Goal: Feedback & Contribution: Contribute content

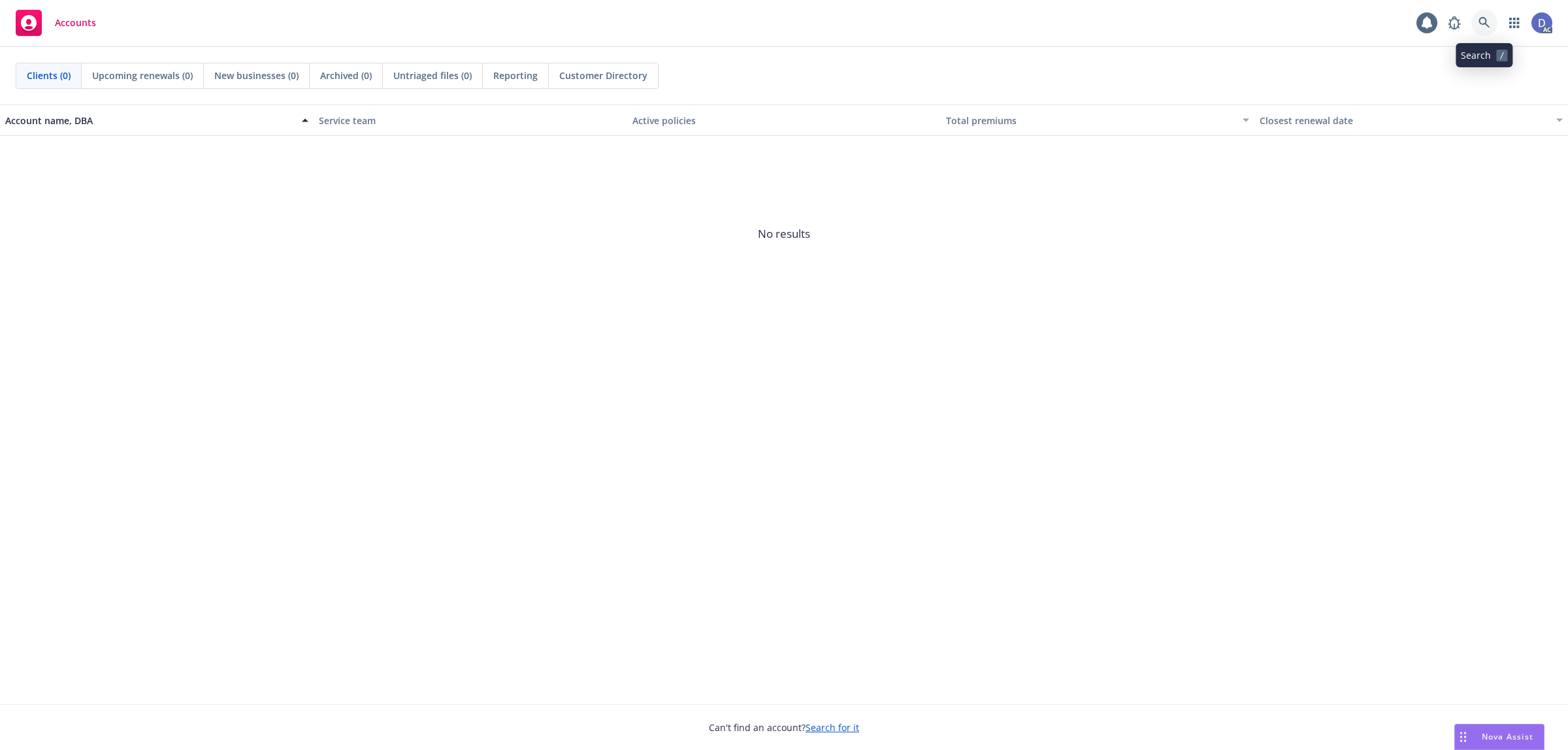
click at [1482, 20] on icon at bounding box center [1484, 22] width 12 height 12
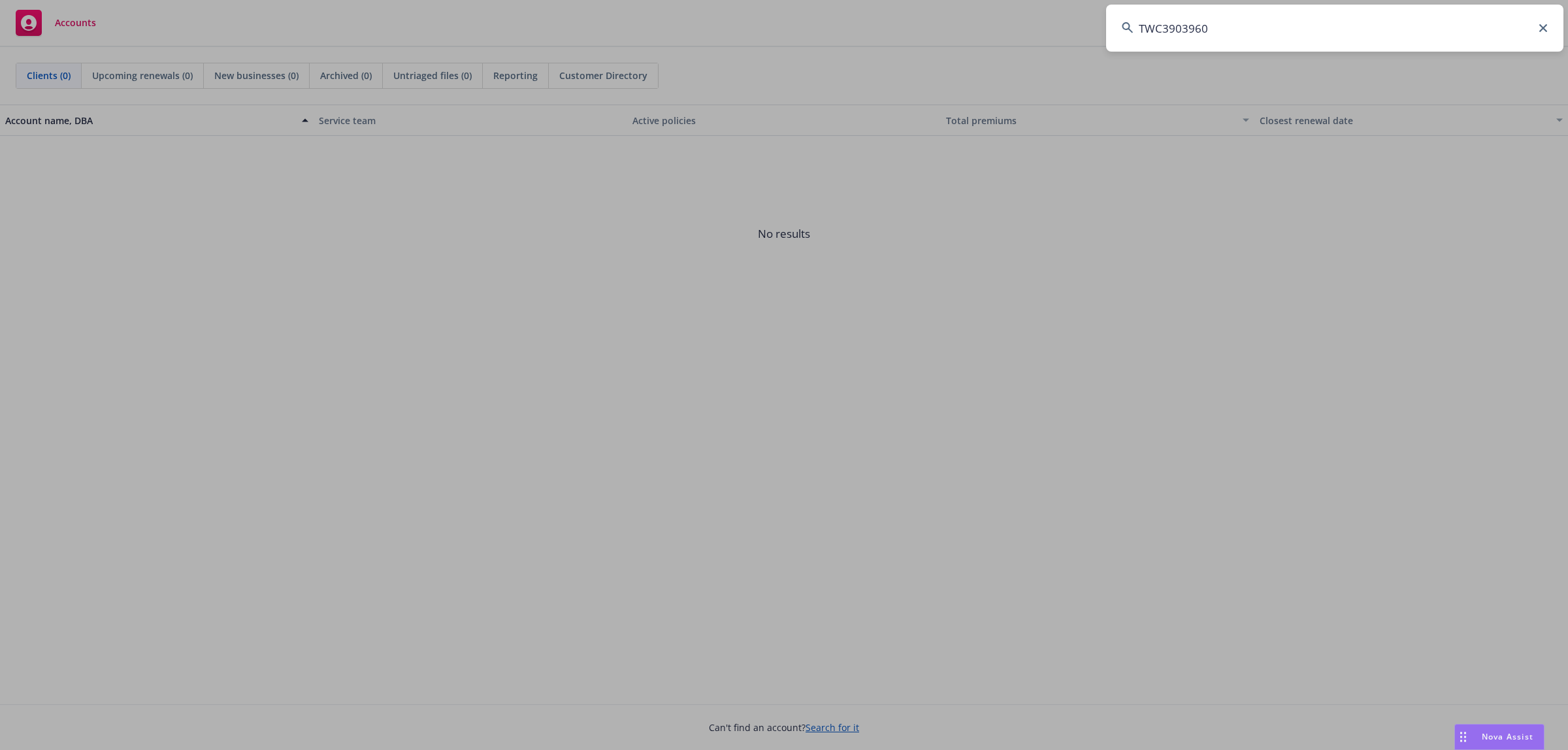
click at [1482, 20] on input "TWC3903960" at bounding box center [1335, 28] width 457 height 47
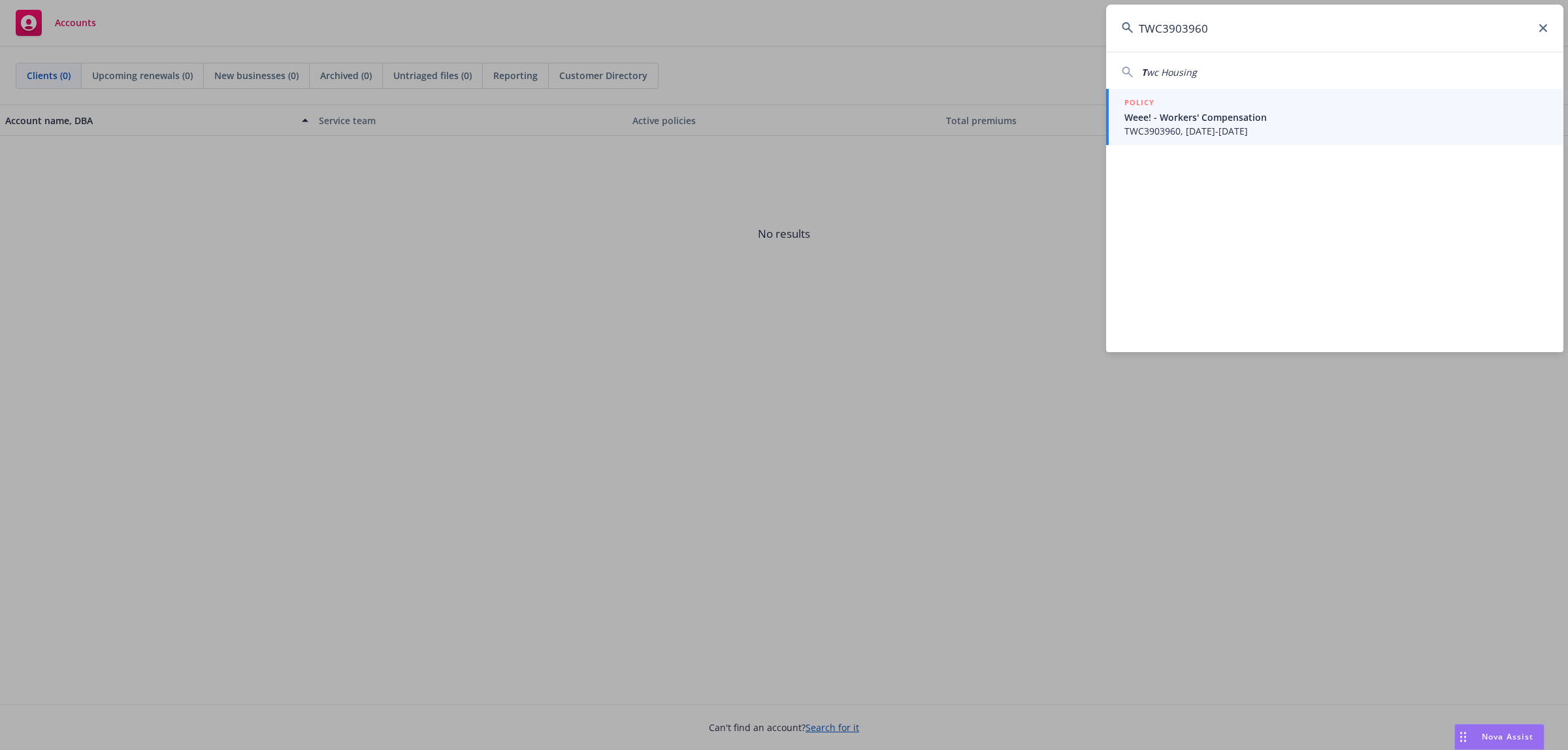
type input "TWC3903960"
click at [1284, 103] on div "POLICY" at bounding box center [1336, 102] width 423 height 14
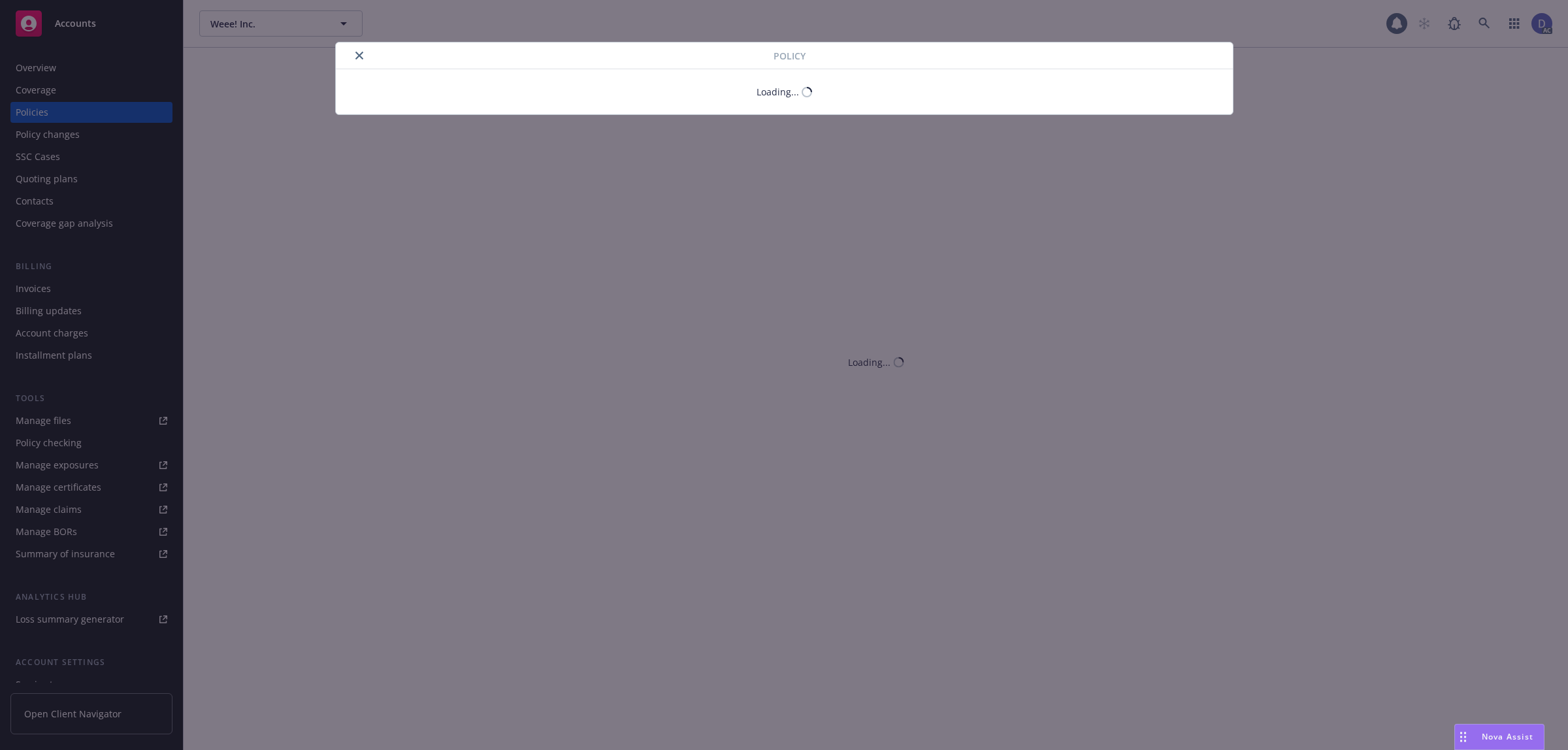
click at [360, 52] on icon "close" at bounding box center [359, 56] width 7 height 7
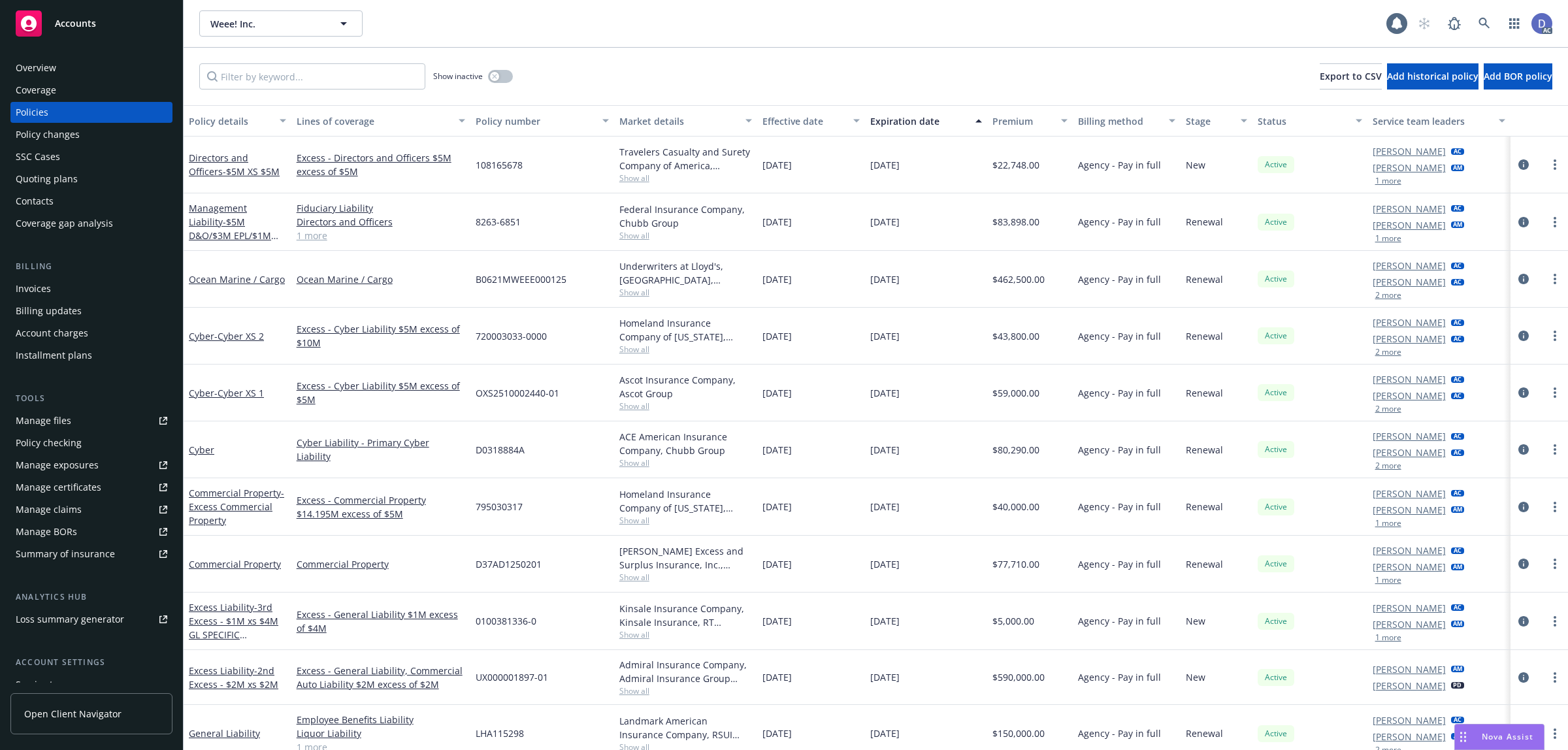
click at [60, 62] on div "Overview" at bounding box center [91, 68] width 152 height 20
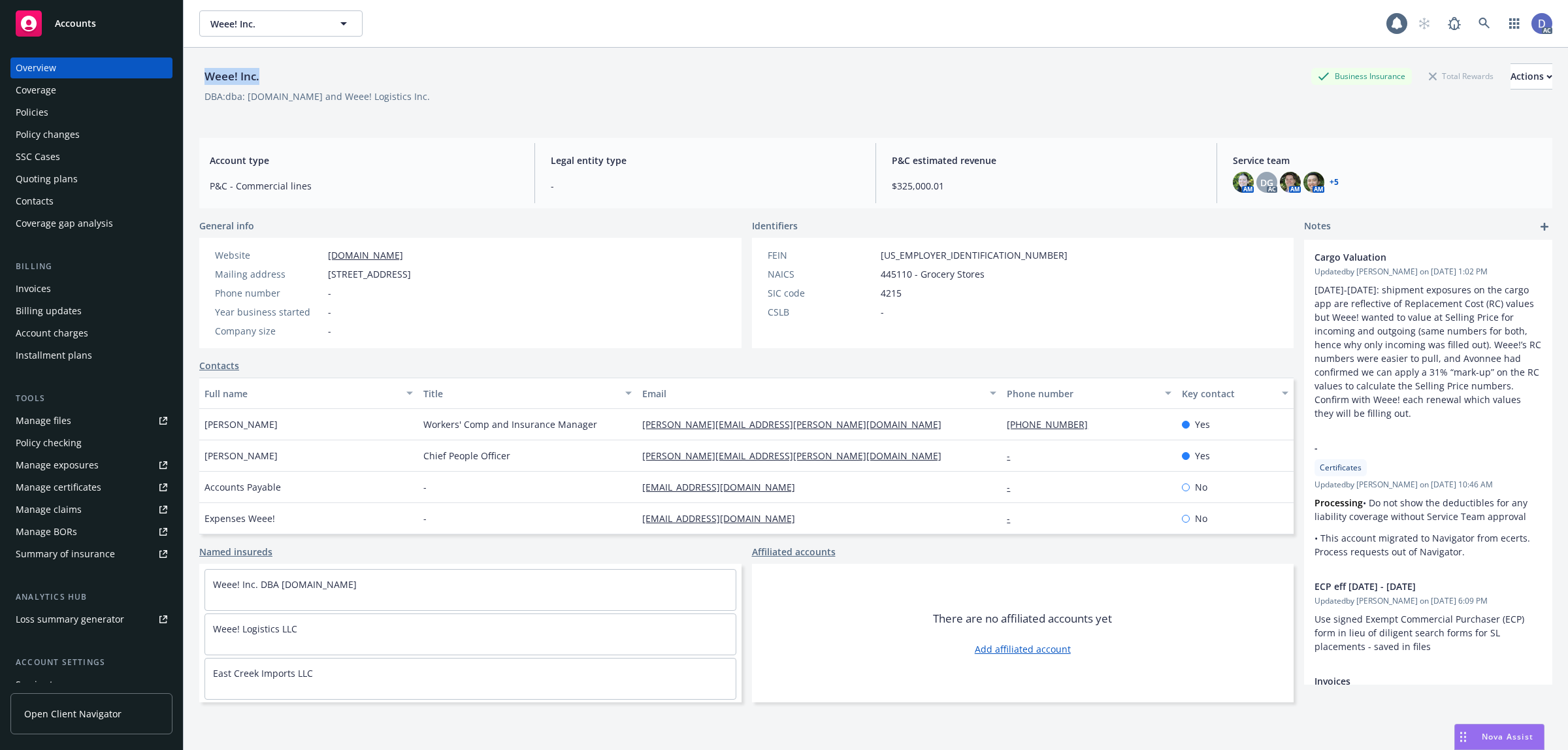
drag, startPoint x: 234, startPoint y: 78, endPoint x: 201, endPoint y: 78, distance: 33.0
click at [201, 78] on div "Weee! Inc." at bounding box center [231, 76] width 65 height 17
click at [75, 112] on div "Policies" at bounding box center [91, 112] width 152 height 20
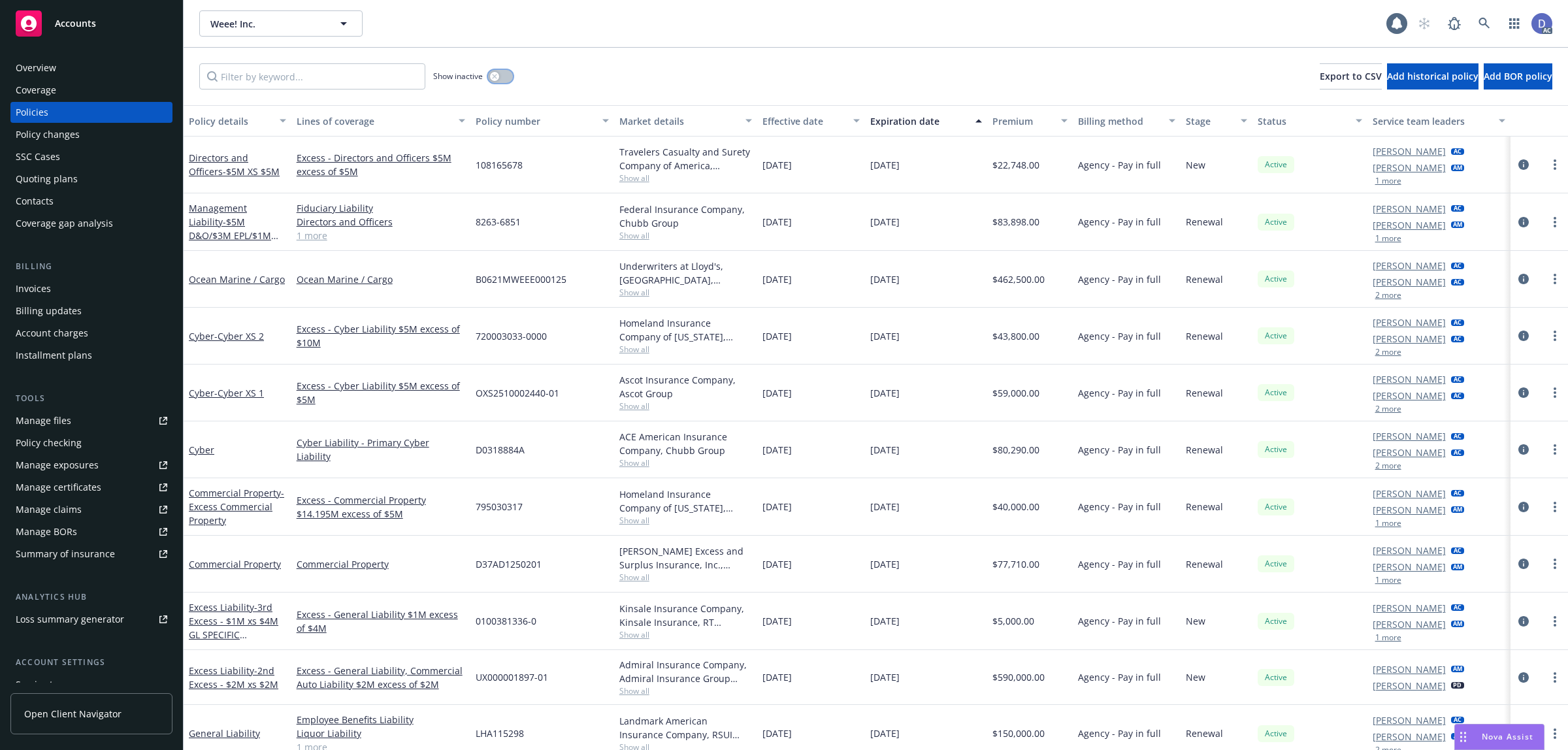
click at [495, 76] on icon "button" at bounding box center [494, 75] width 5 height 5
click at [355, 75] on input "Filter by keyword..." at bounding box center [311, 76] width 226 height 26
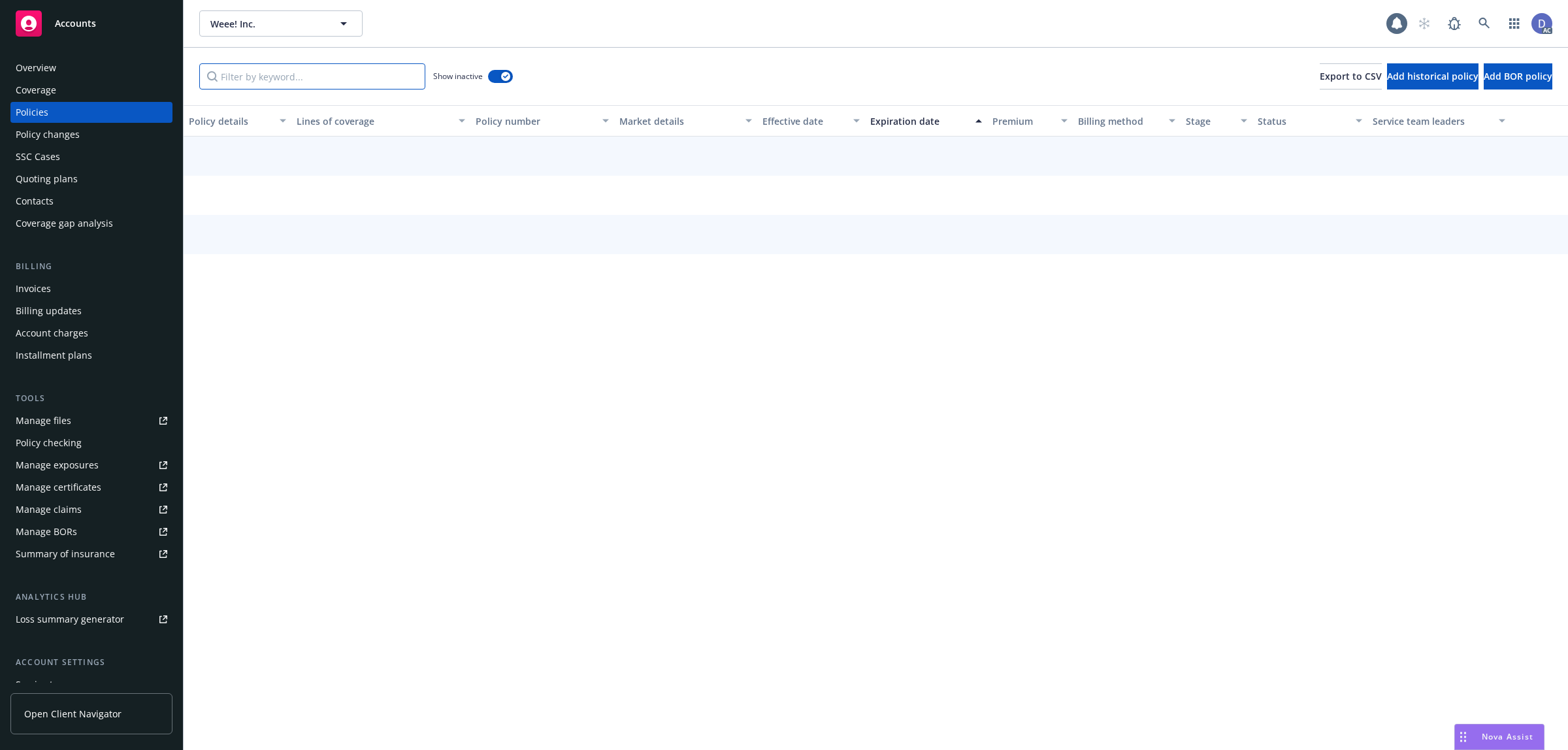
paste input "TWC4021143"
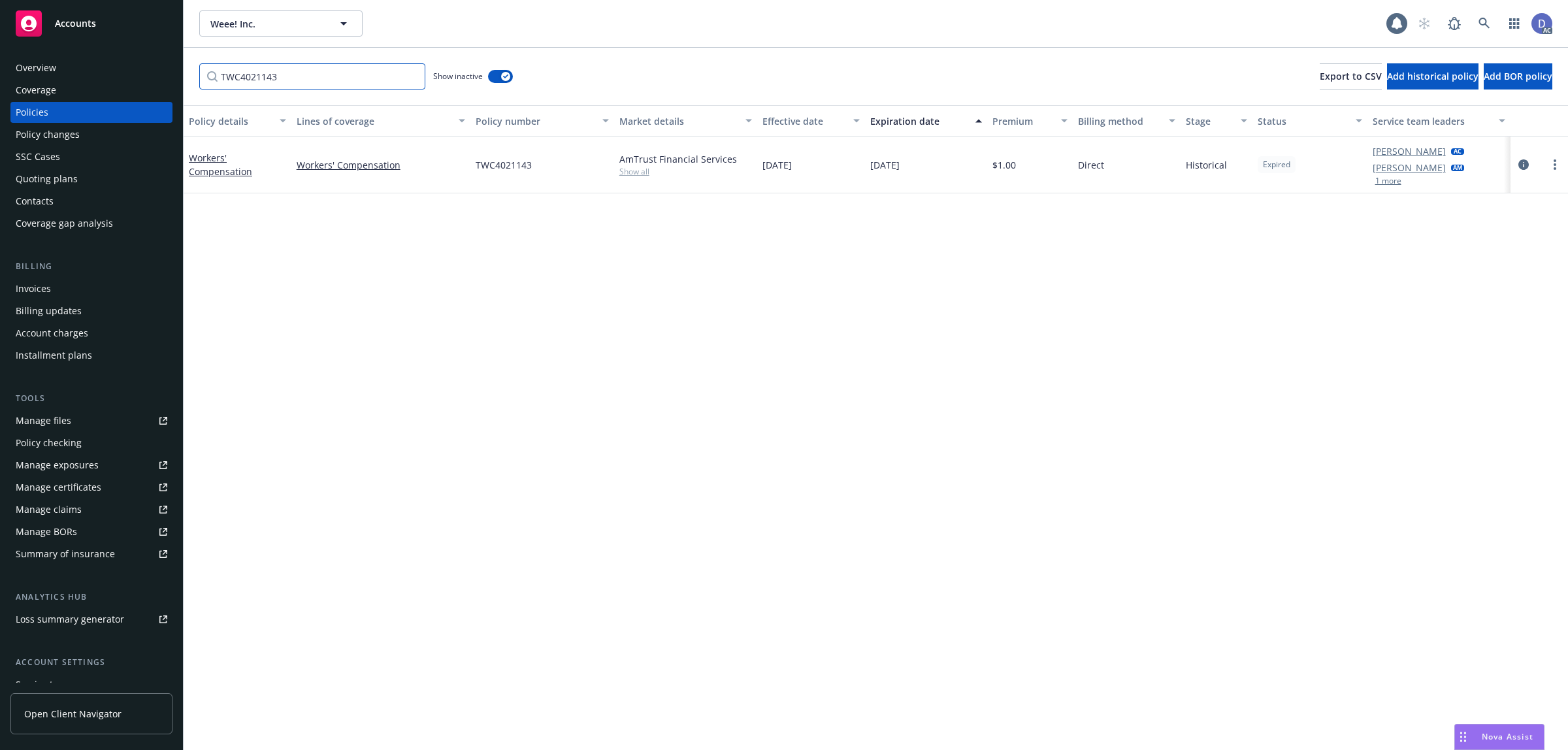
click at [377, 70] on input "TWC4021143" at bounding box center [311, 76] width 226 height 26
paste input "151515"
click at [363, 47] on div "TWC4151515 Show inactive Export to CSV Add historical policy Add BOR policy" at bounding box center [875, 76] width 1384 height 58
click at [367, 85] on input "TWC4151515" at bounding box center [311, 76] width 226 height 26
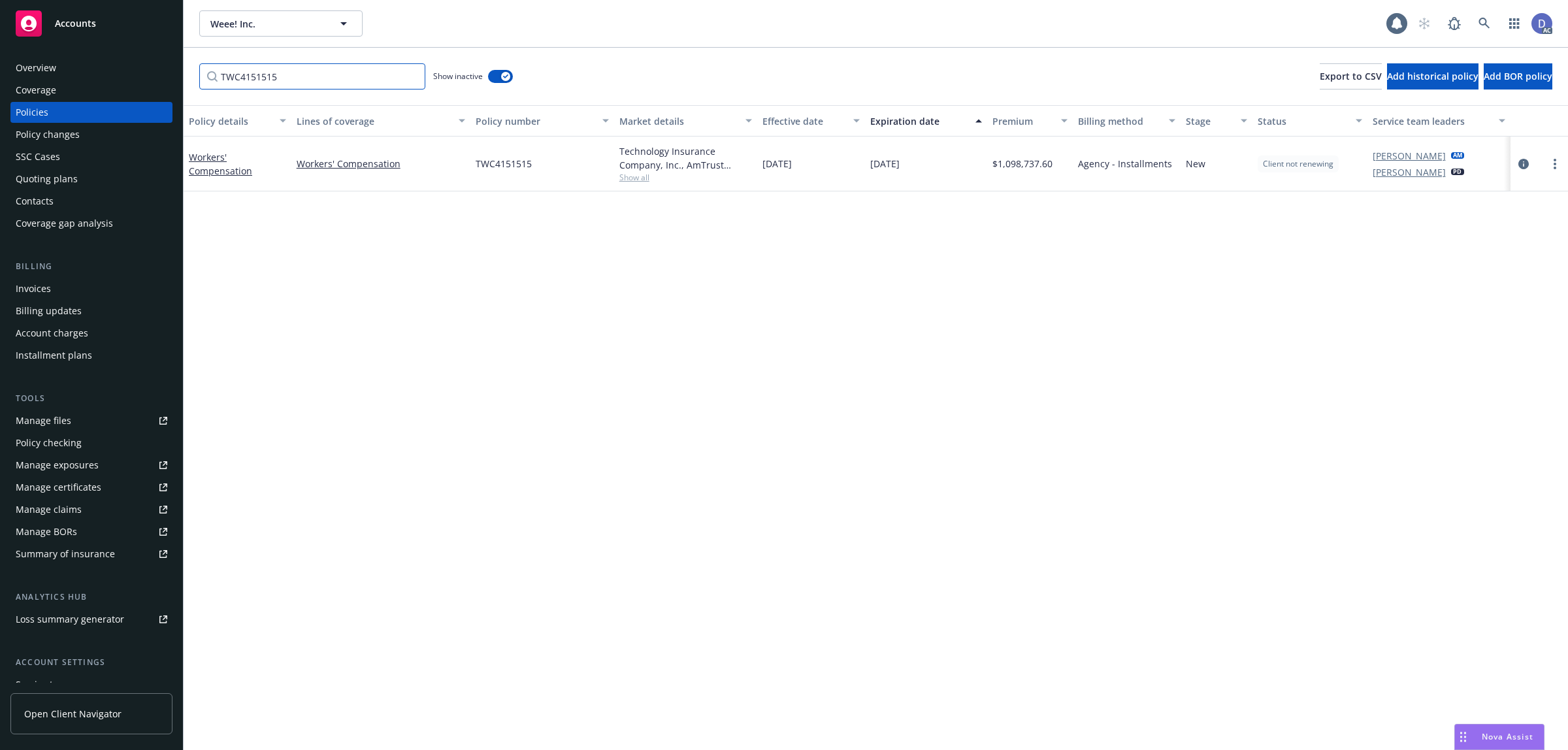
click at [367, 85] on input "TWC4151515" at bounding box center [311, 76] width 226 height 26
paste input "3903960"
type input "TWC390396"
click at [683, 152] on div "AmTrust Financial Services" at bounding box center [685, 159] width 133 height 14
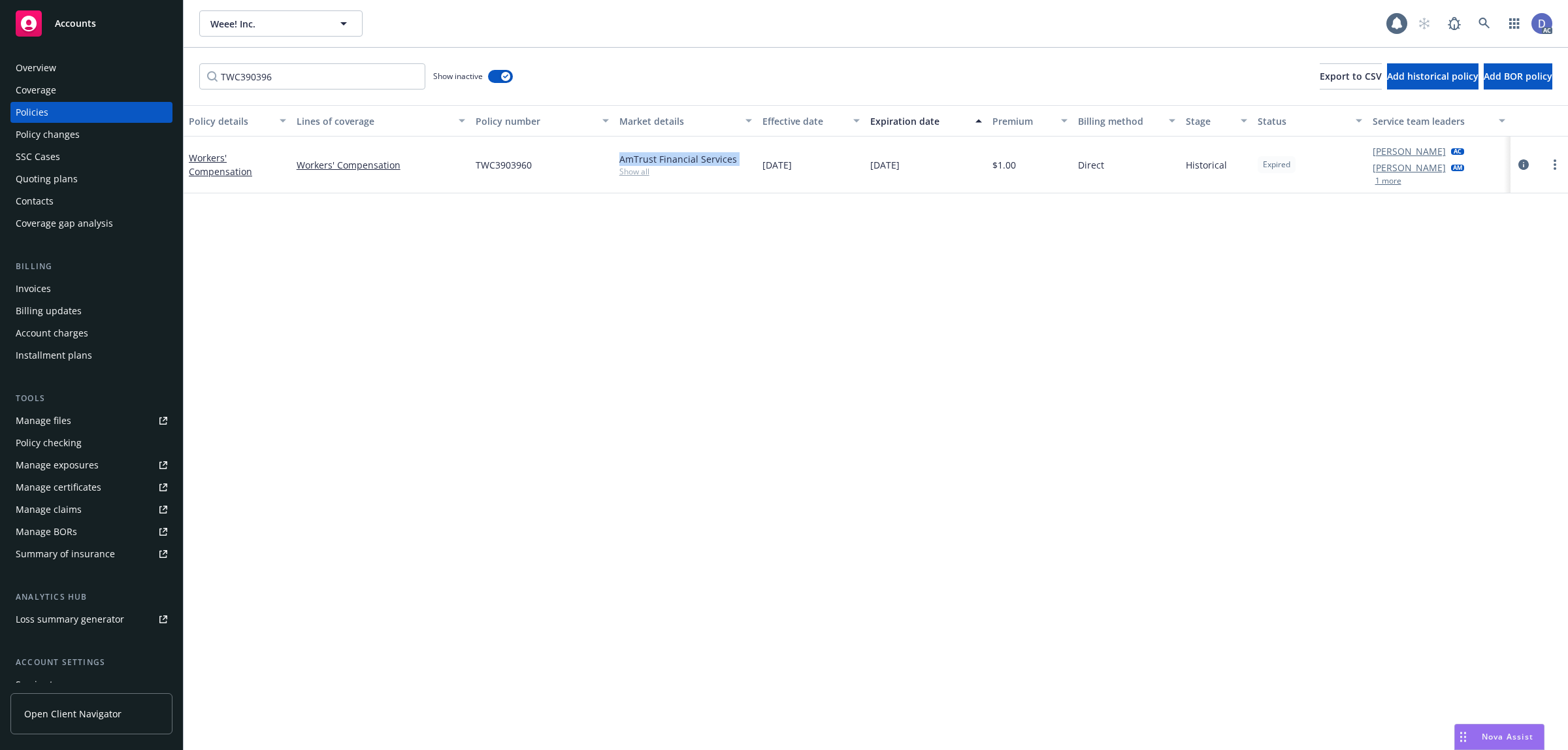
click at [683, 152] on div "AmTrust Financial Services" at bounding box center [685, 159] width 133 height 14
copy div "AmTrust Financial Services"
click at [65, 504] on div "Manage claims" at bounding box center [48, 509] width 66 height 20
click at [63, 419] on div "Manage files" at bounding box center [44, 420] width 56 height 20
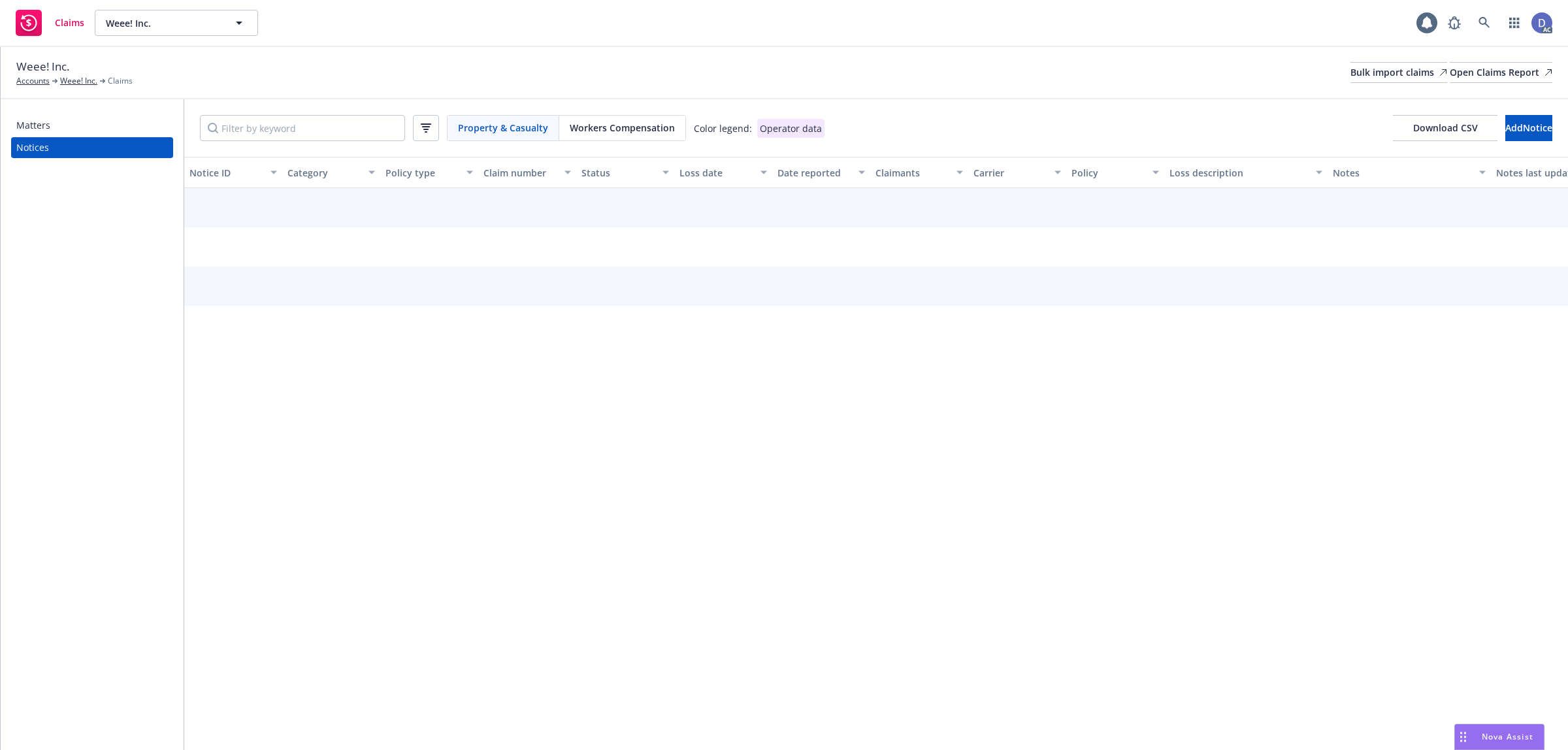
click at [653, 135] on div "Workers Compensation" at bounding box center [623, 127] width 126 height 25
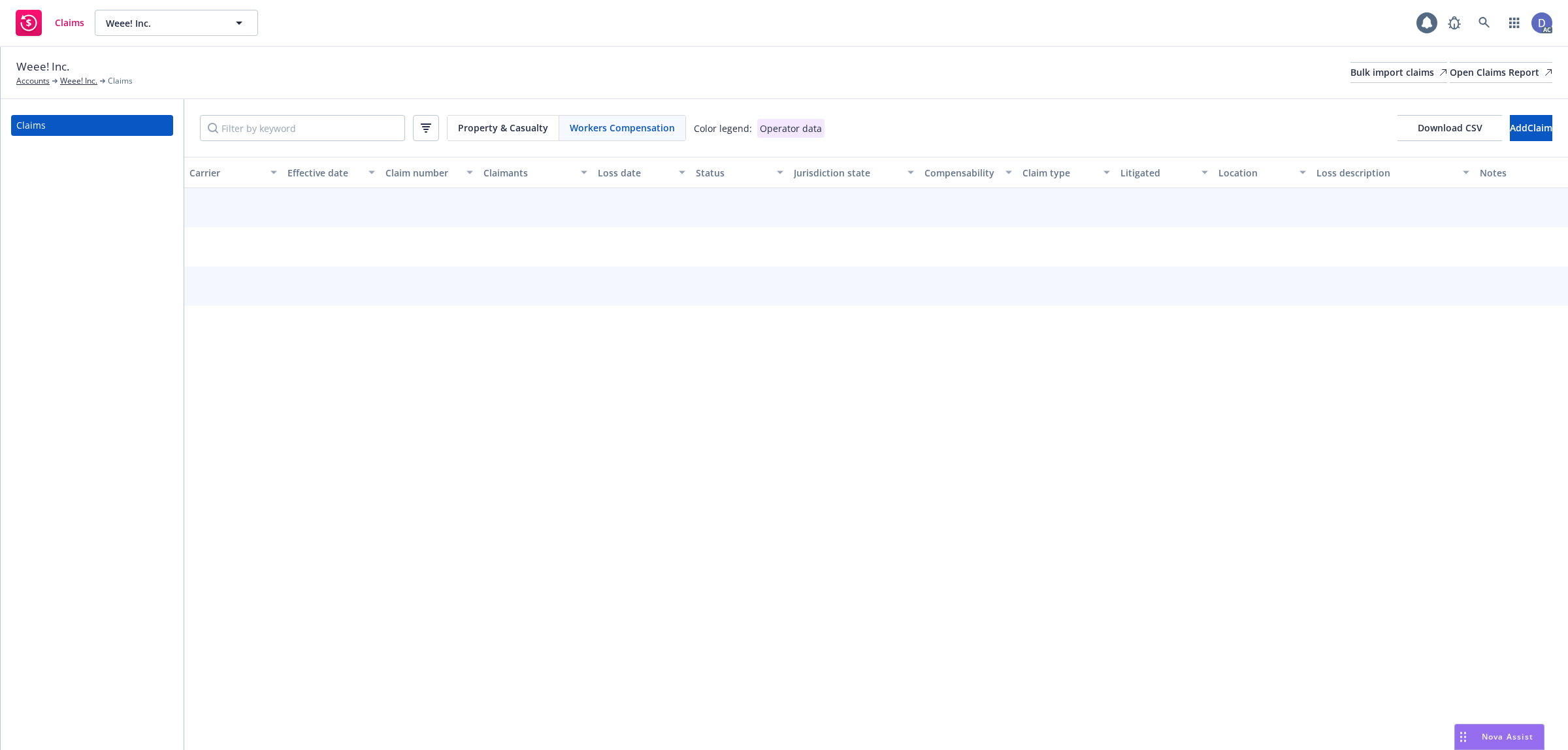
click at [435, 138] on button "button" at bounding box center [426, 128] width 26 height 26
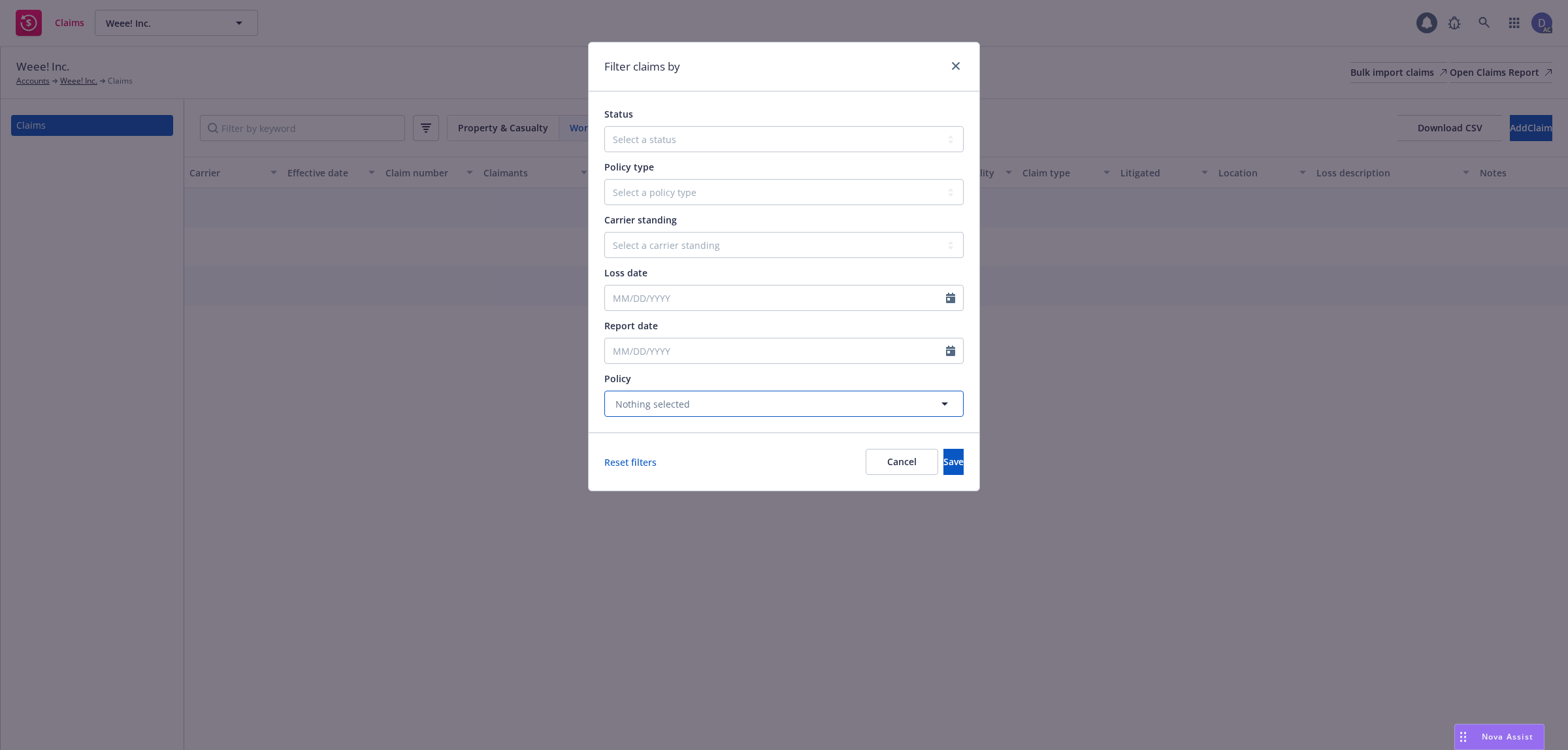
click at [685, 396] on button "Nothing selected" at bounding box center [784, 403] width 360 height 26
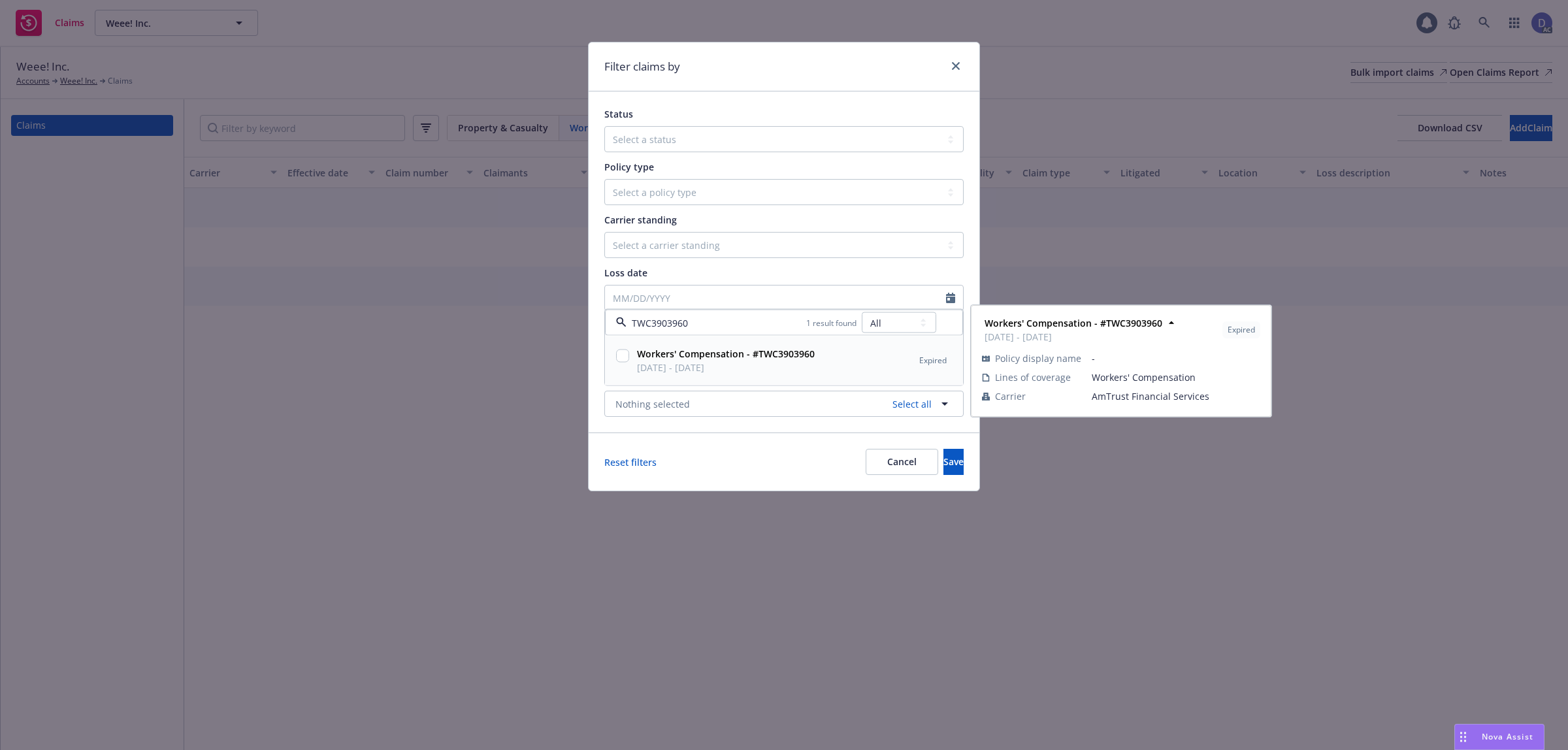
click at [726, 363] on span "[DATE] - [DATE]" at bounding box center [725, 367] width 178 height 14
checkbox input "true"
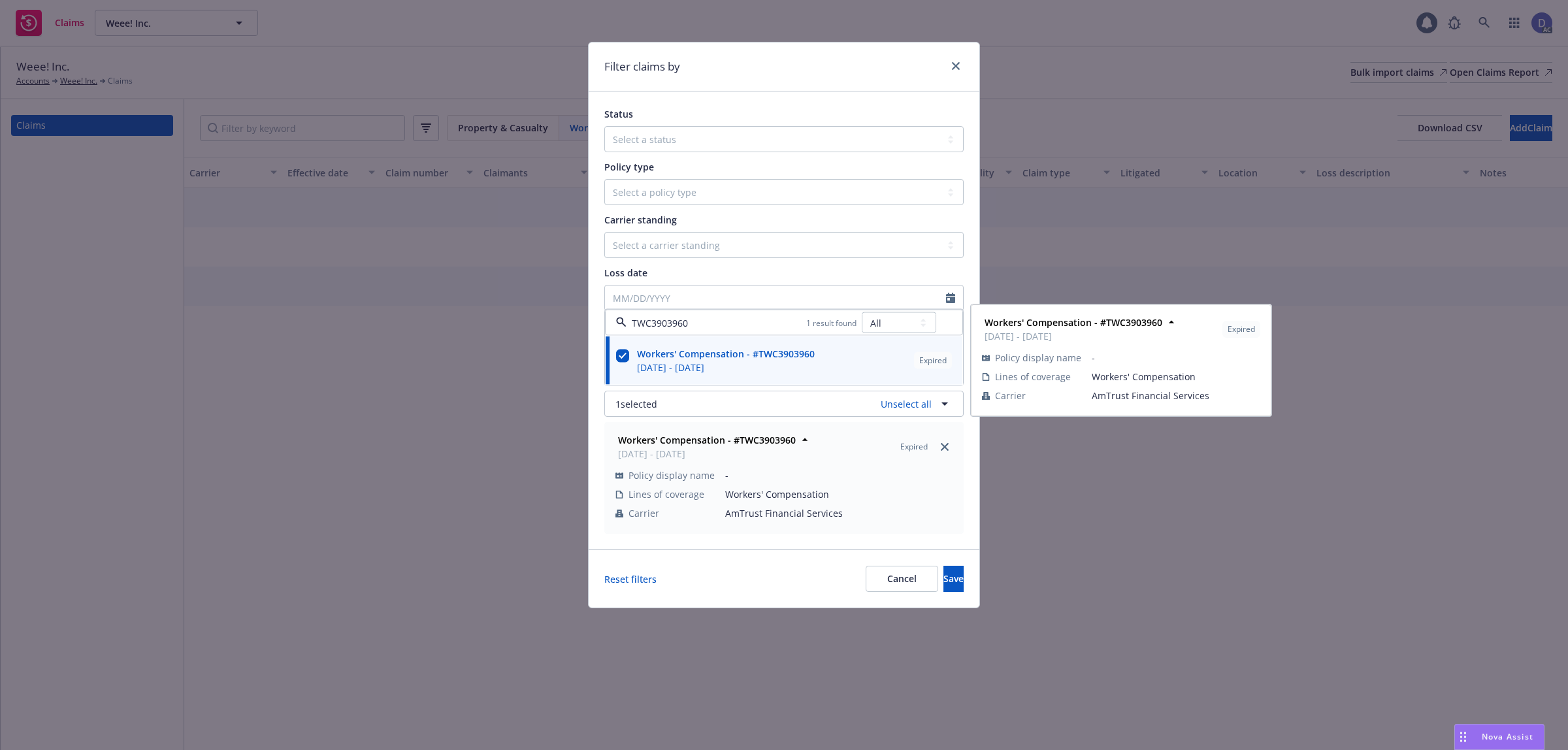
type input "TWC3903960"
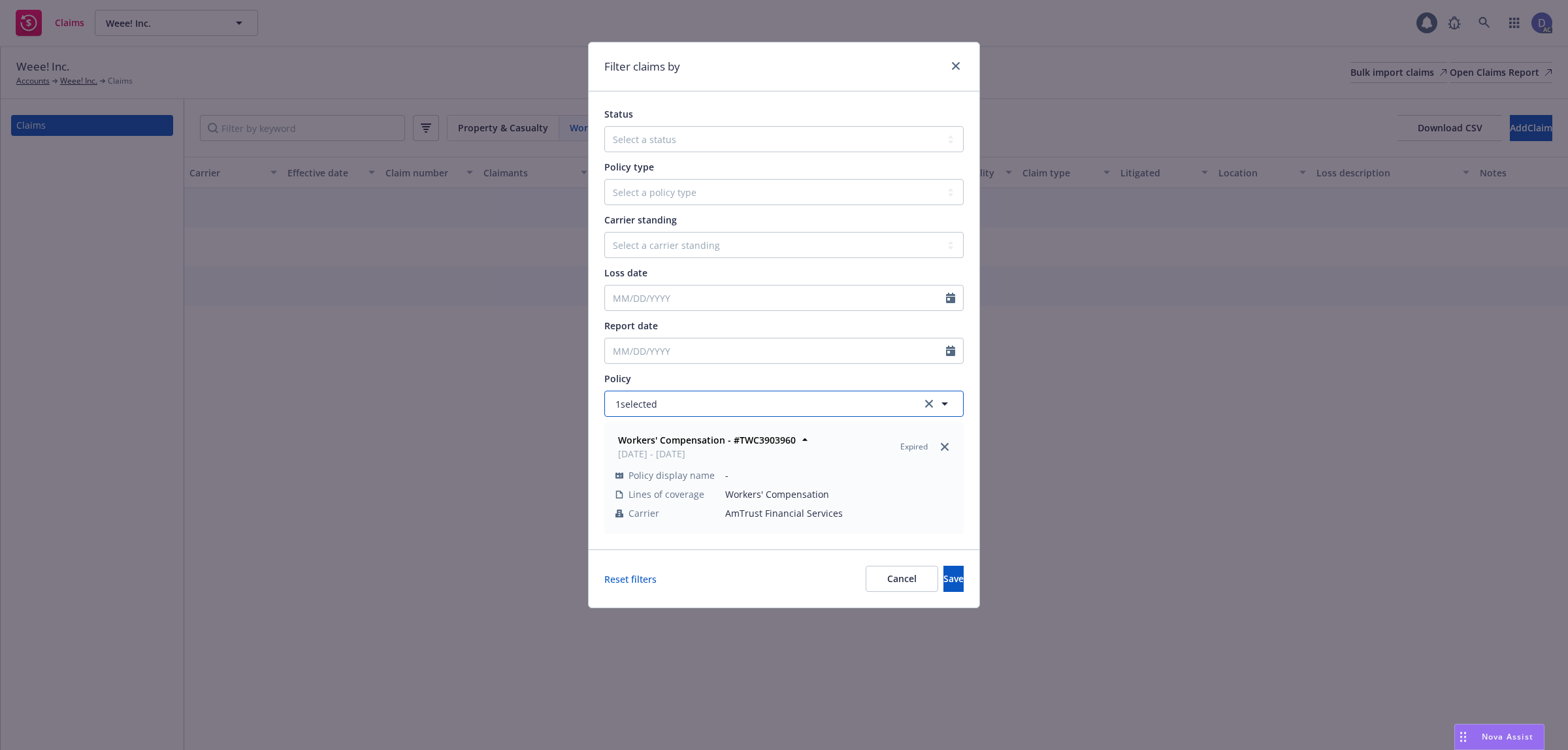
click at [693, 395] on button "1 selected" at bounding box center [784, 403] width 360 height 26
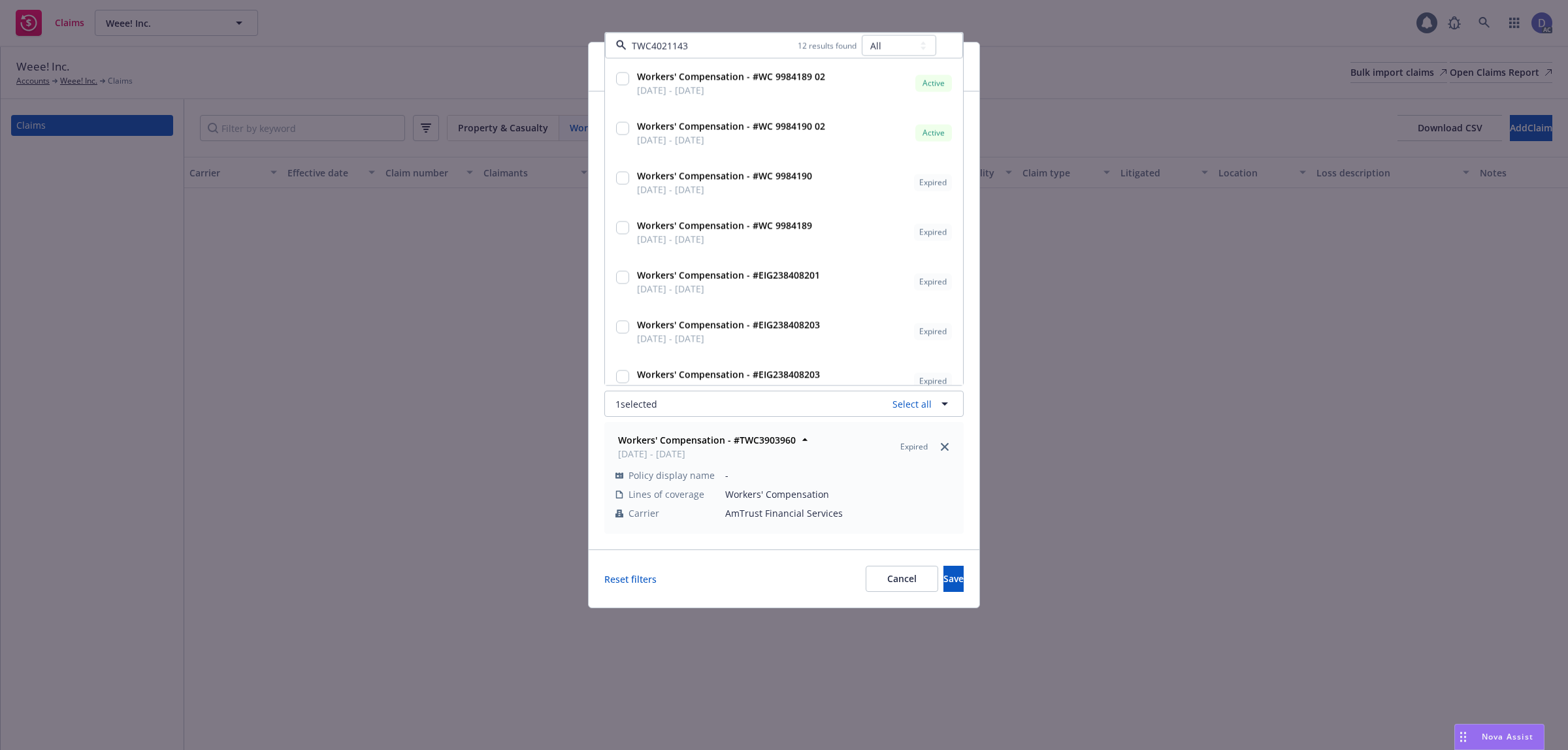
type input "TWC4021143"
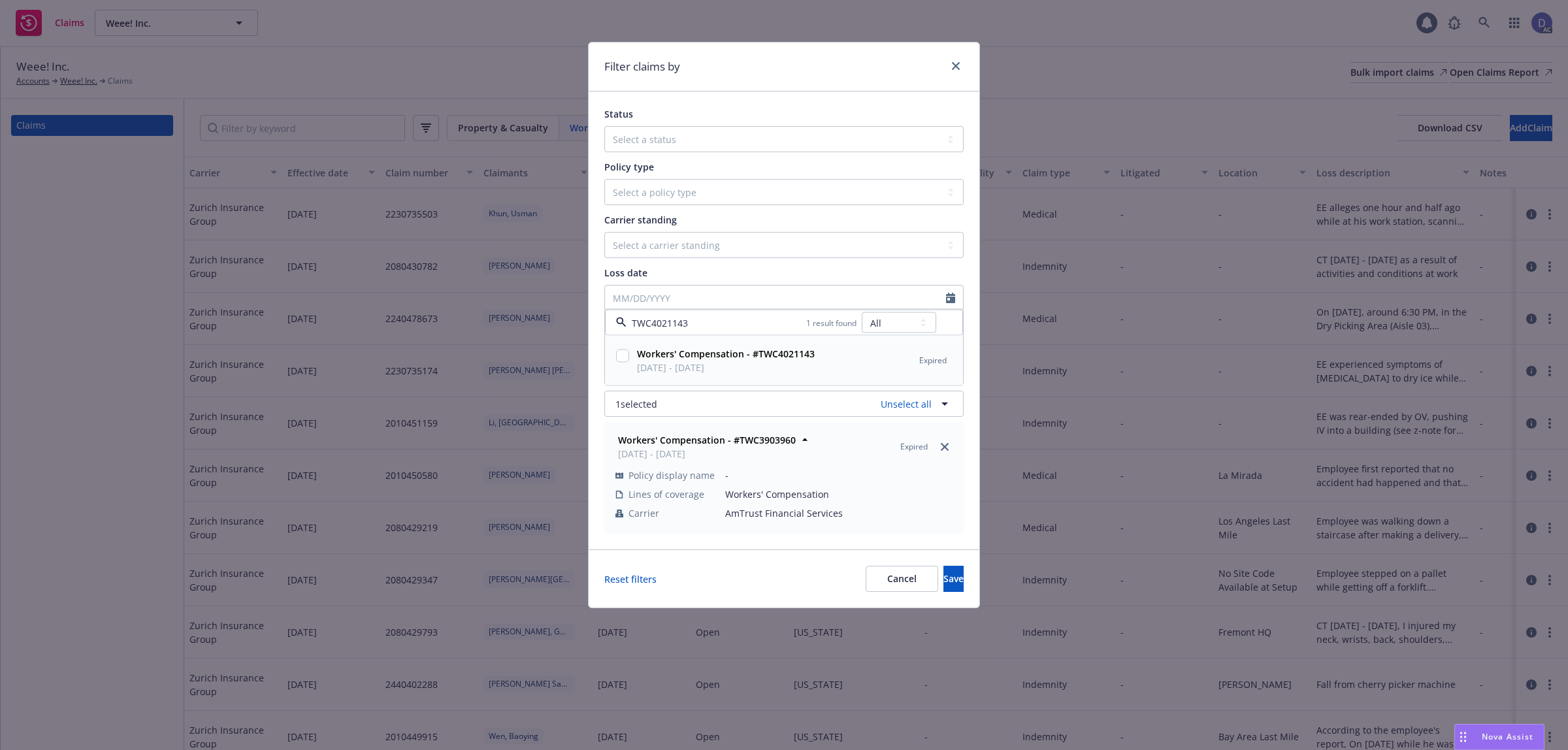
click at [723, 373] on span "08/24/2021 - 08/24/2022" at bounding box center [725, 367] width 178 height 14
checkbox input "true"
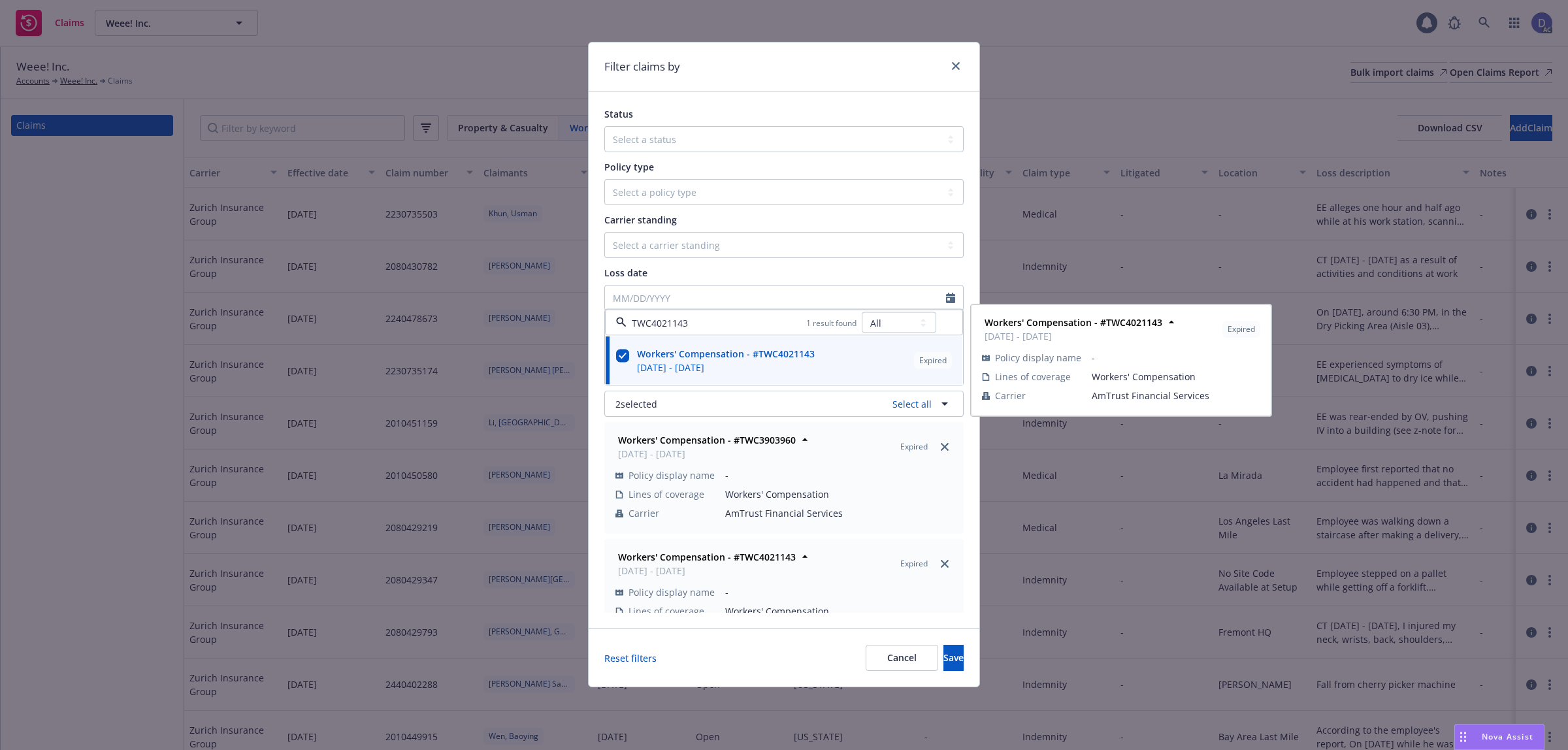
type input "TWC4021143"
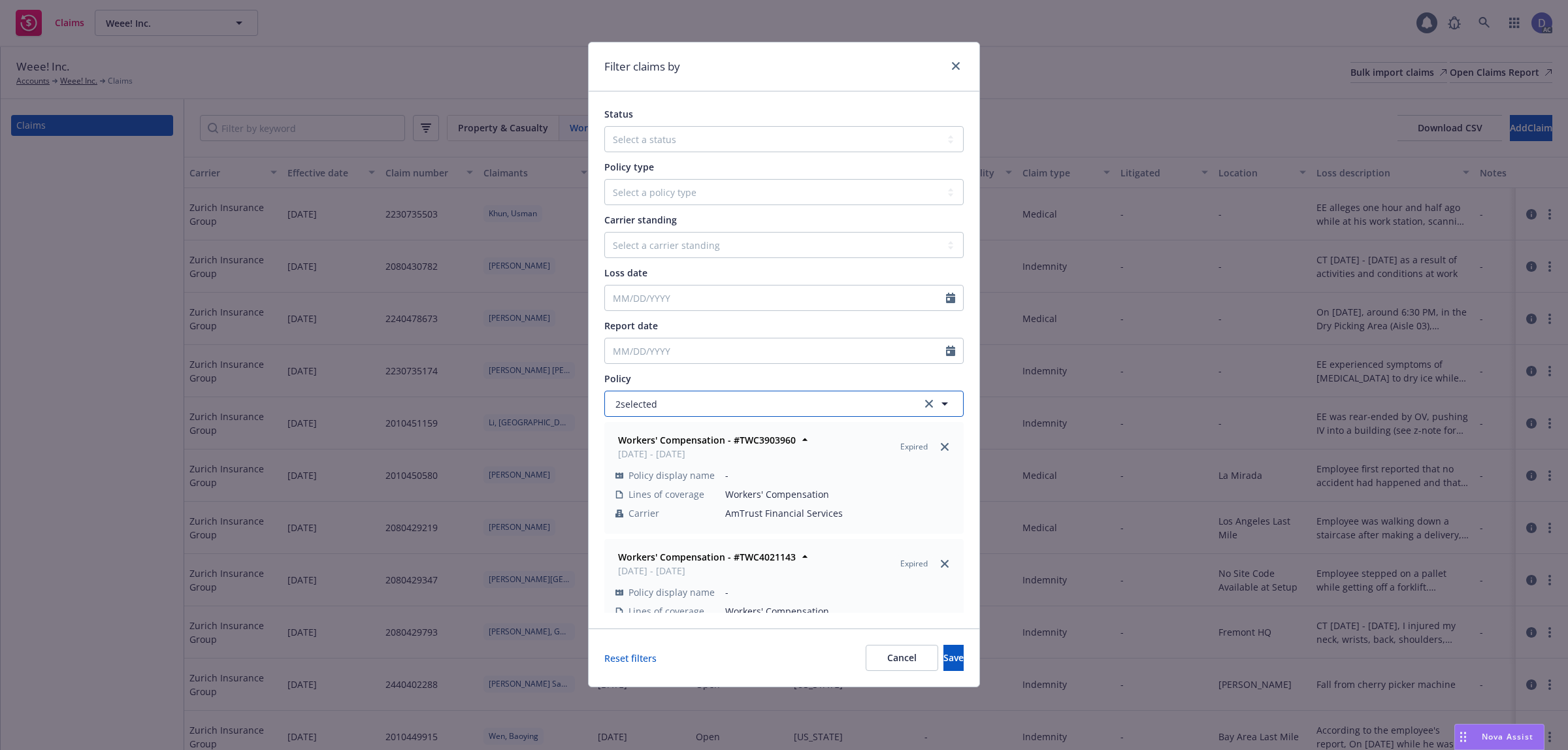
click at [712, 390] on button "2 selected" at bounding box center [784, 403] width 360 height 26
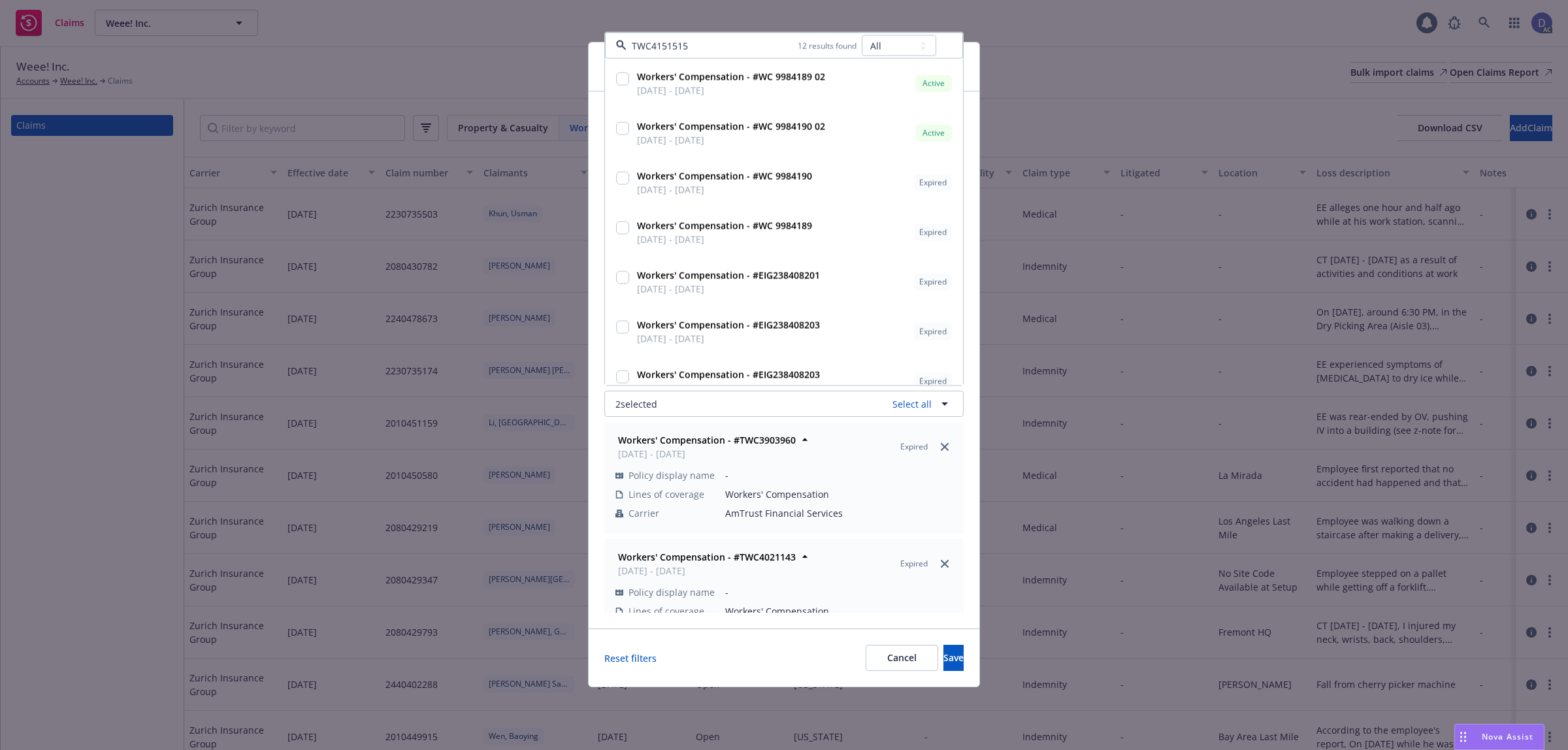
type input "TWC4151515"
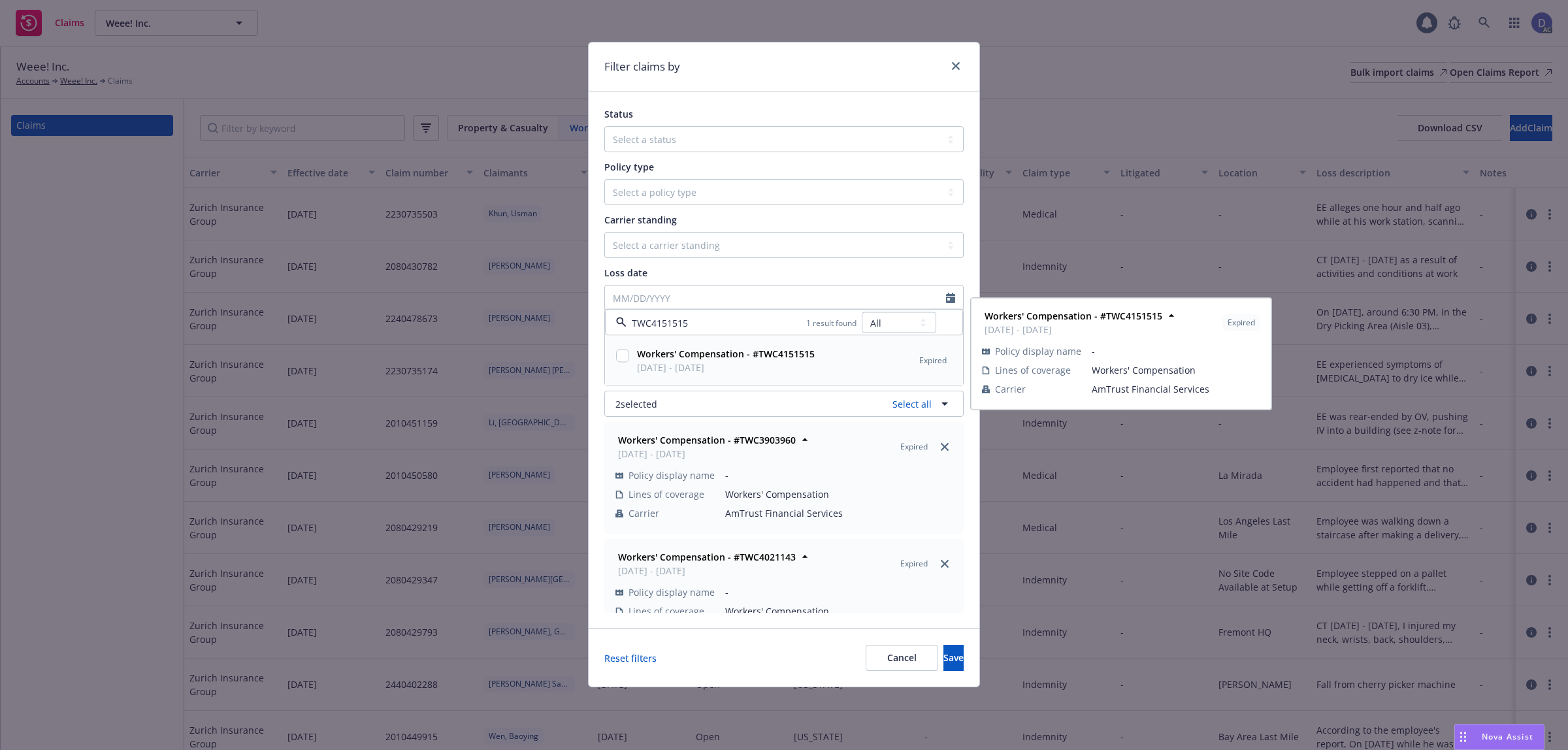
click at [718, 375] on div "Workers' Compensation - #TWC4151515 08/24/2022 - 08/24/2023" at bounding box center [725, 360] width 186 height 33
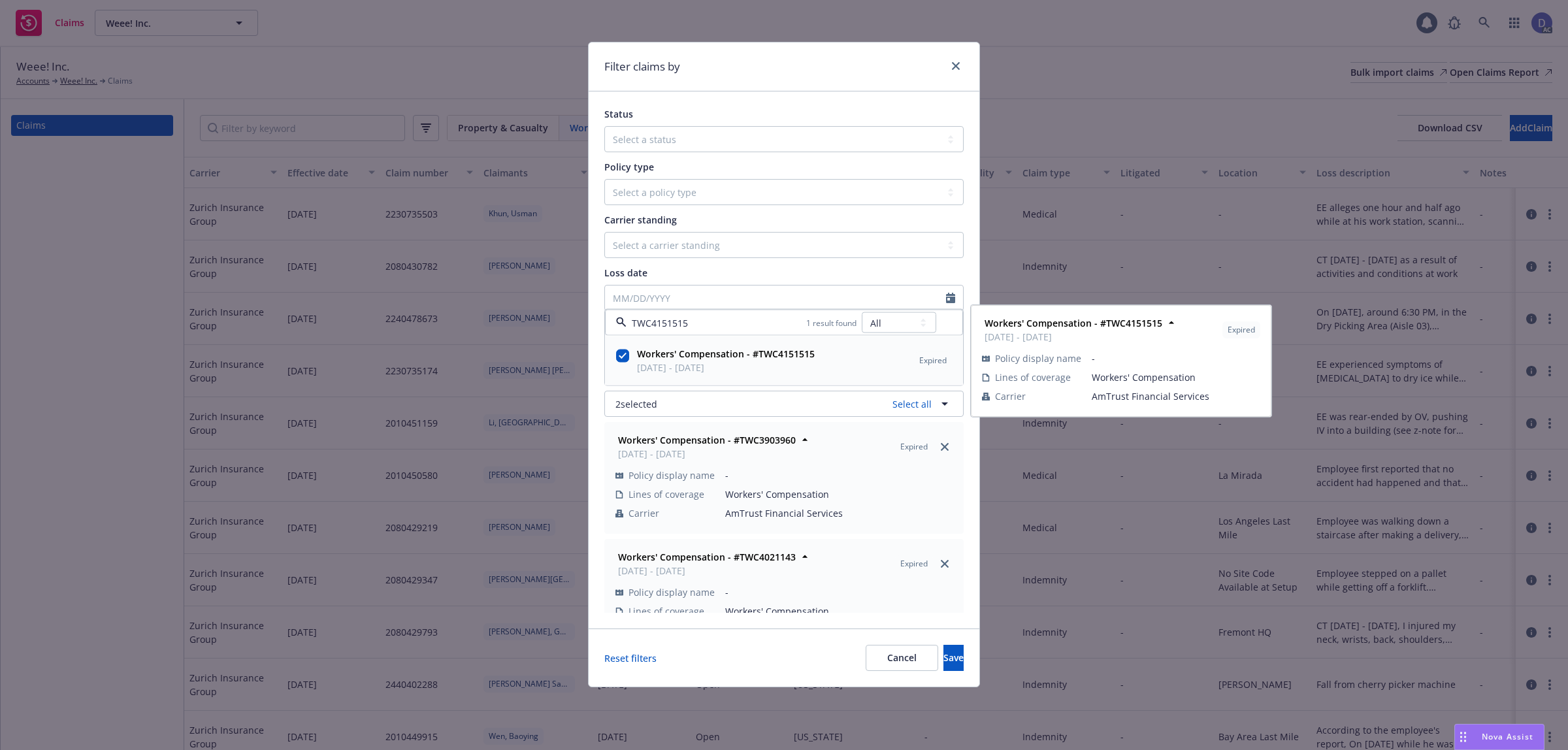
checkbox input "true"
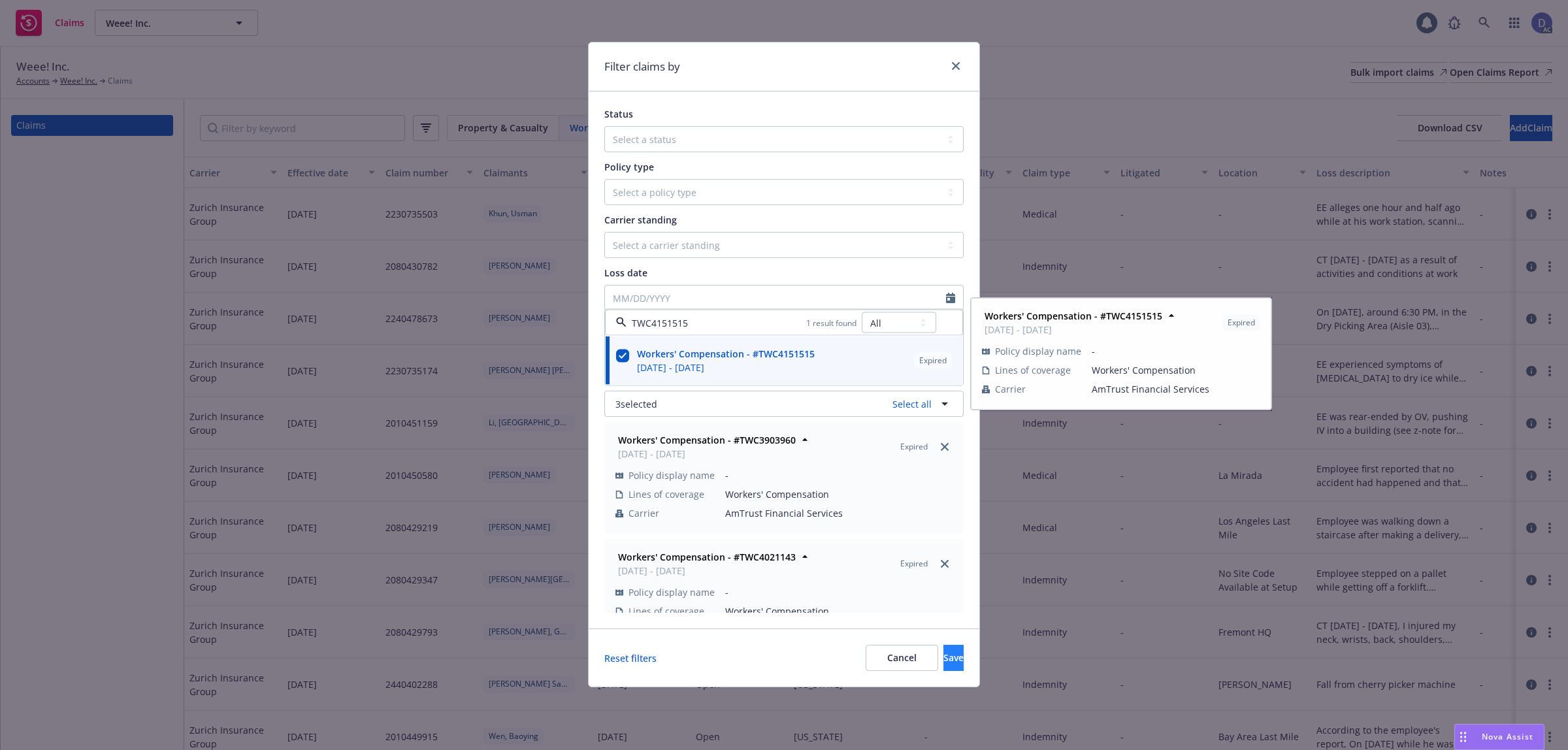
type input "TWC4151515"
click at [943, 648] on button "Save" at bounding box center [954, 658] width 20 height 26
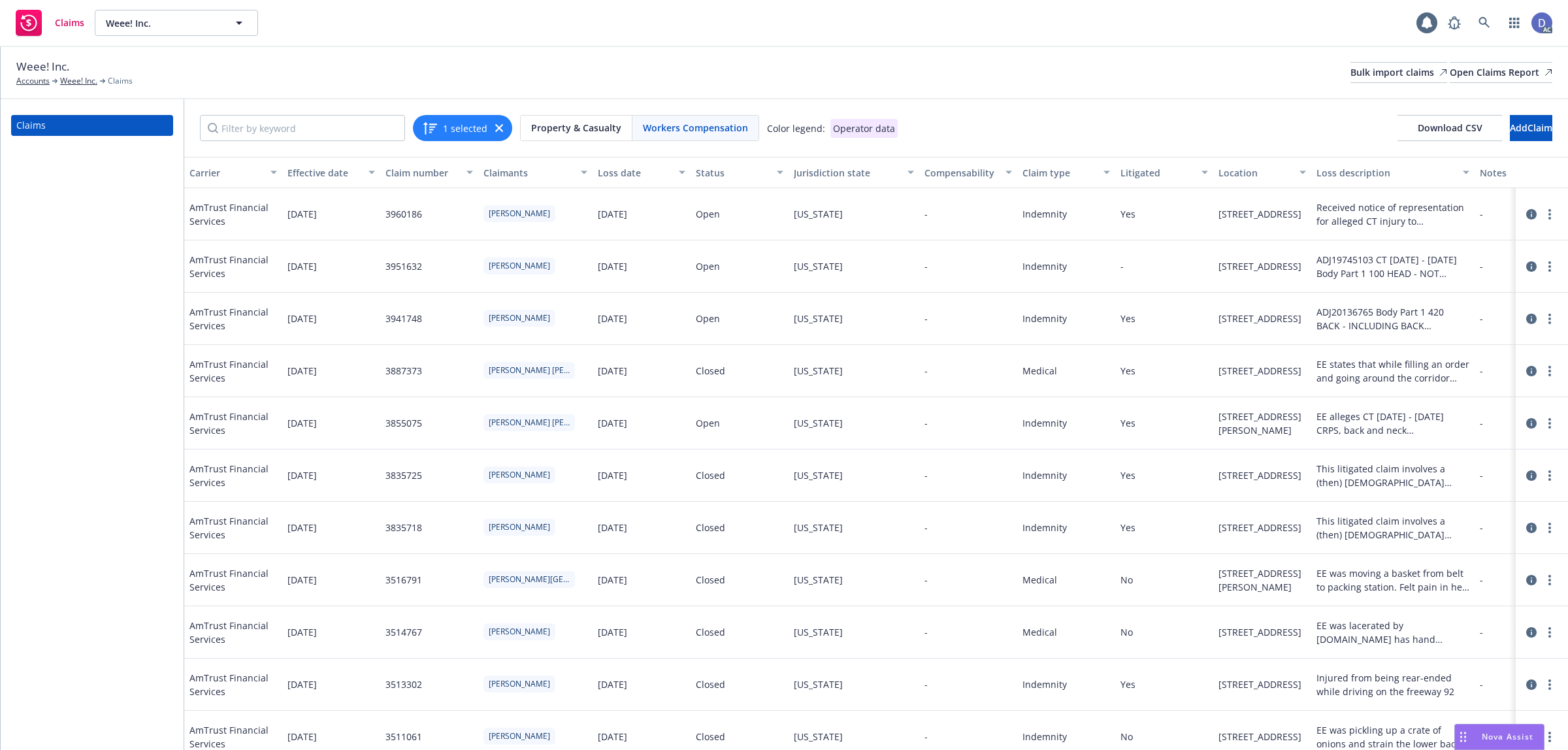
scroll to position [0, 640]
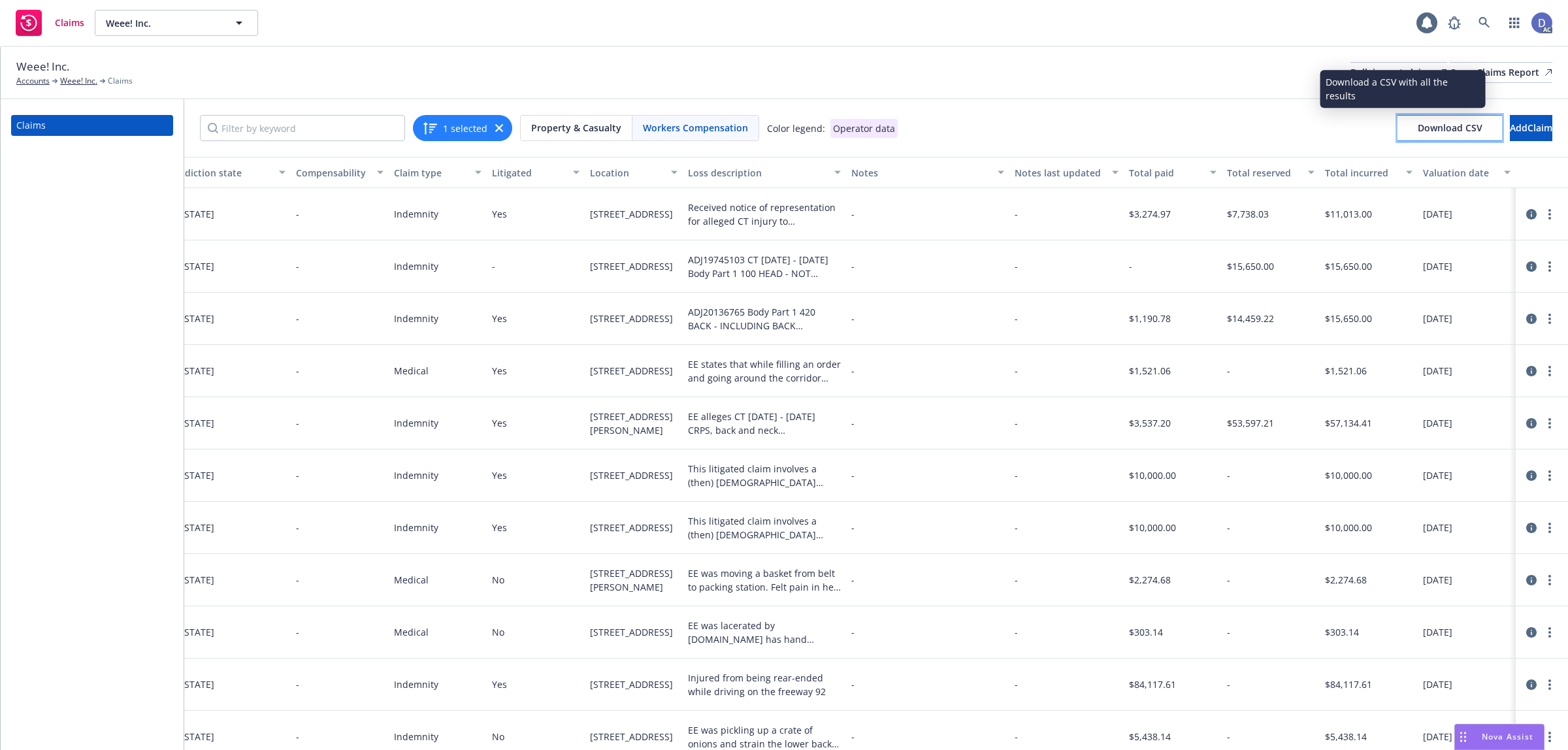
click at [1430, 131] on span "Download CSV" at bounding box center [1450, 127] width 65 height 12
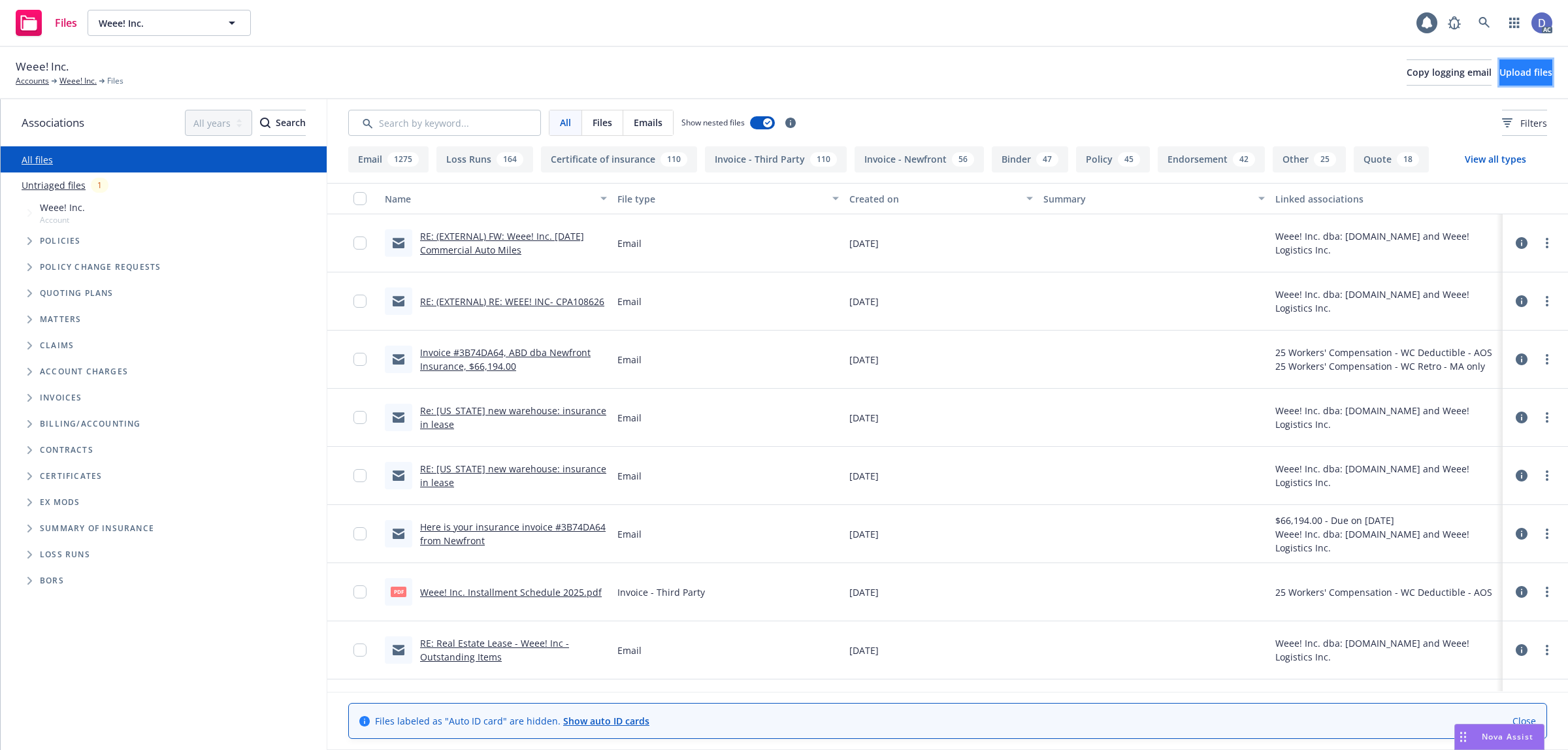
click at [1499, 78] on span "Upload files" at bounding box center [1525, 72] width 53 height 12
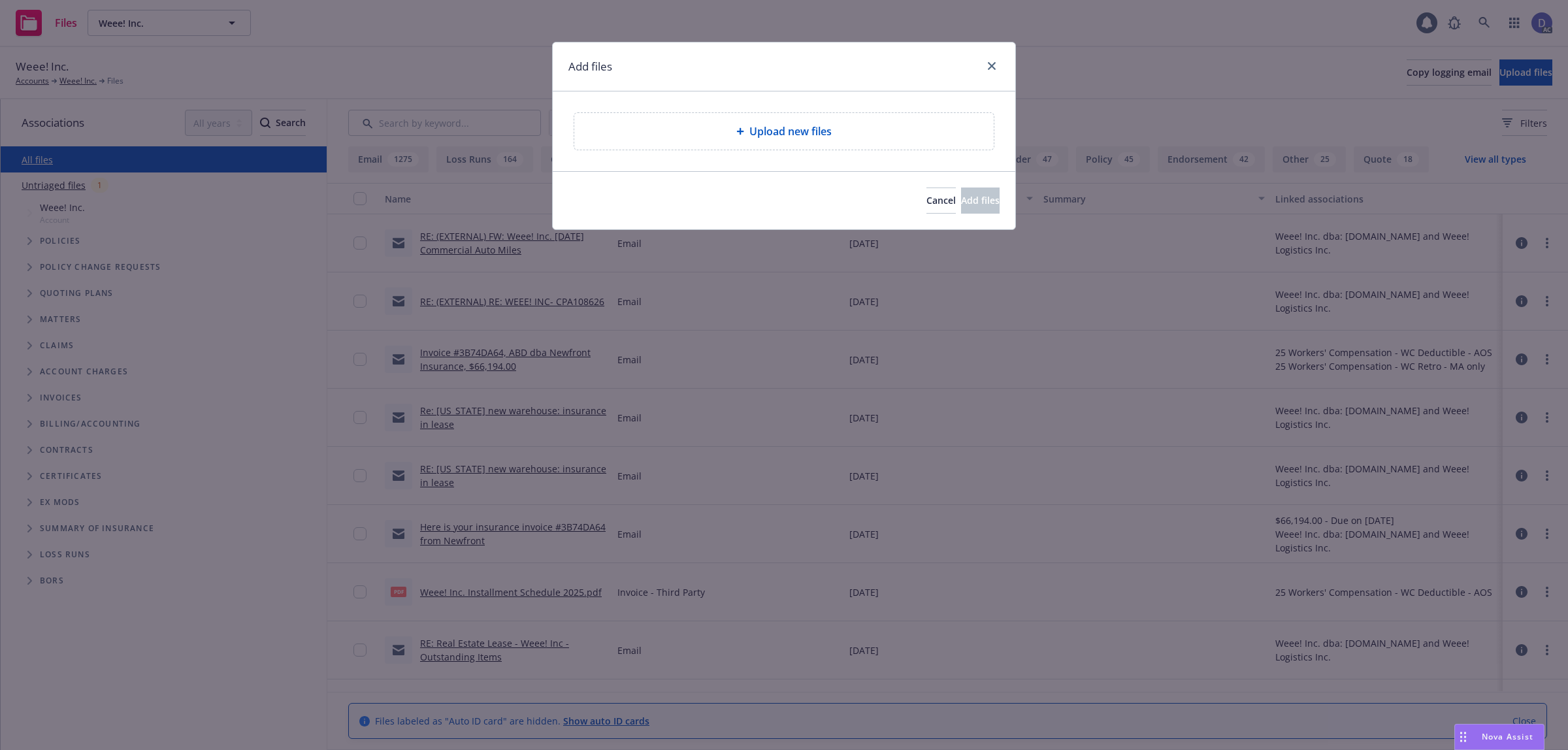
click at [686, 140] on div "Upload new files" at bounding box center [784, 131] width 419 height 36
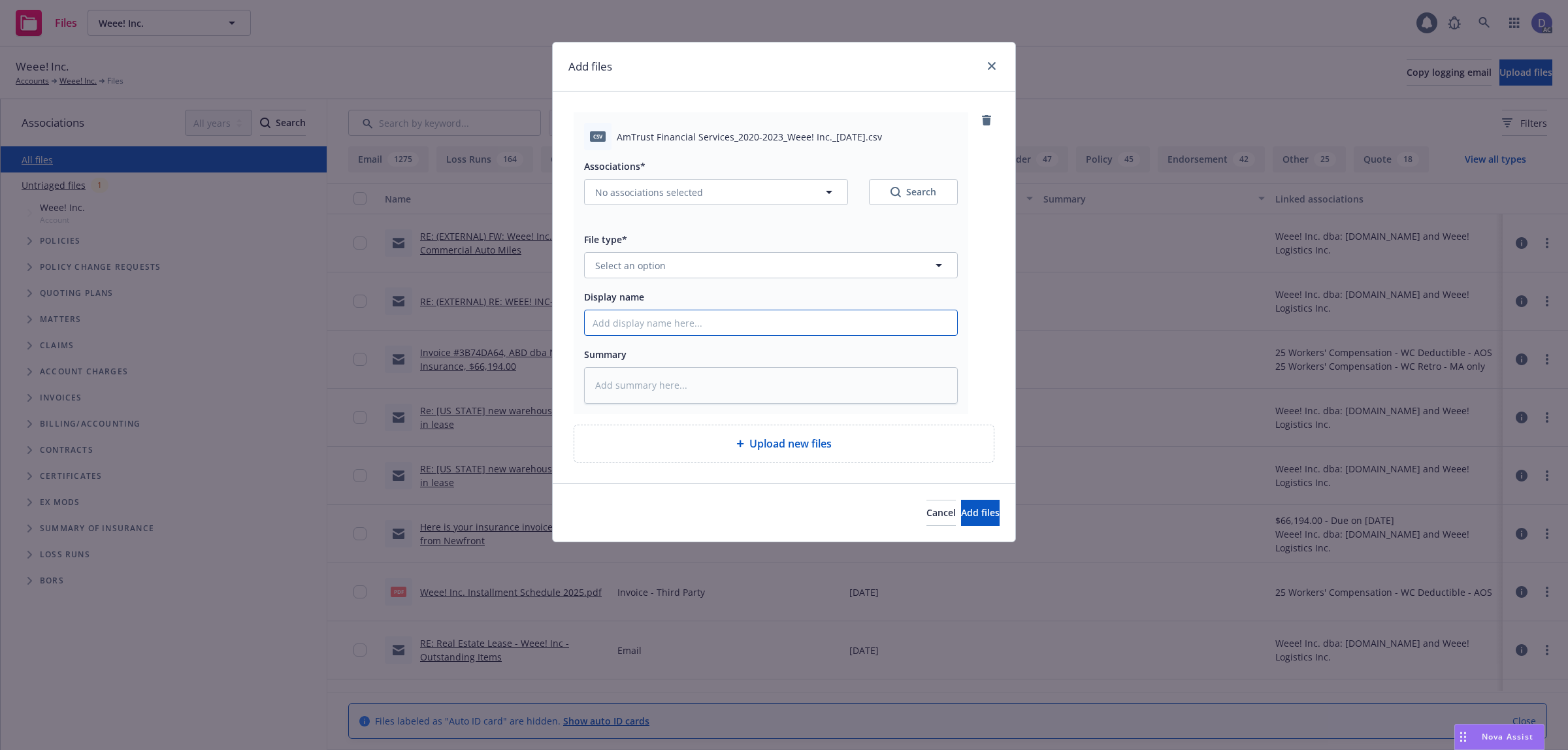
click at [670, 315] on input "Display name" at bounding box center [771, 322] width 373 height 25
paste input "AmTrust Financial Services_2020-2023_Weee! Inc._[DATE]"
type input "AmTrust Financial Services_2020-2023_Weee! Inc._[DATE]"
type textarea "x"
type input "AmTrust Financial Services_2020-2023_Weee! Inc._[DATE]"
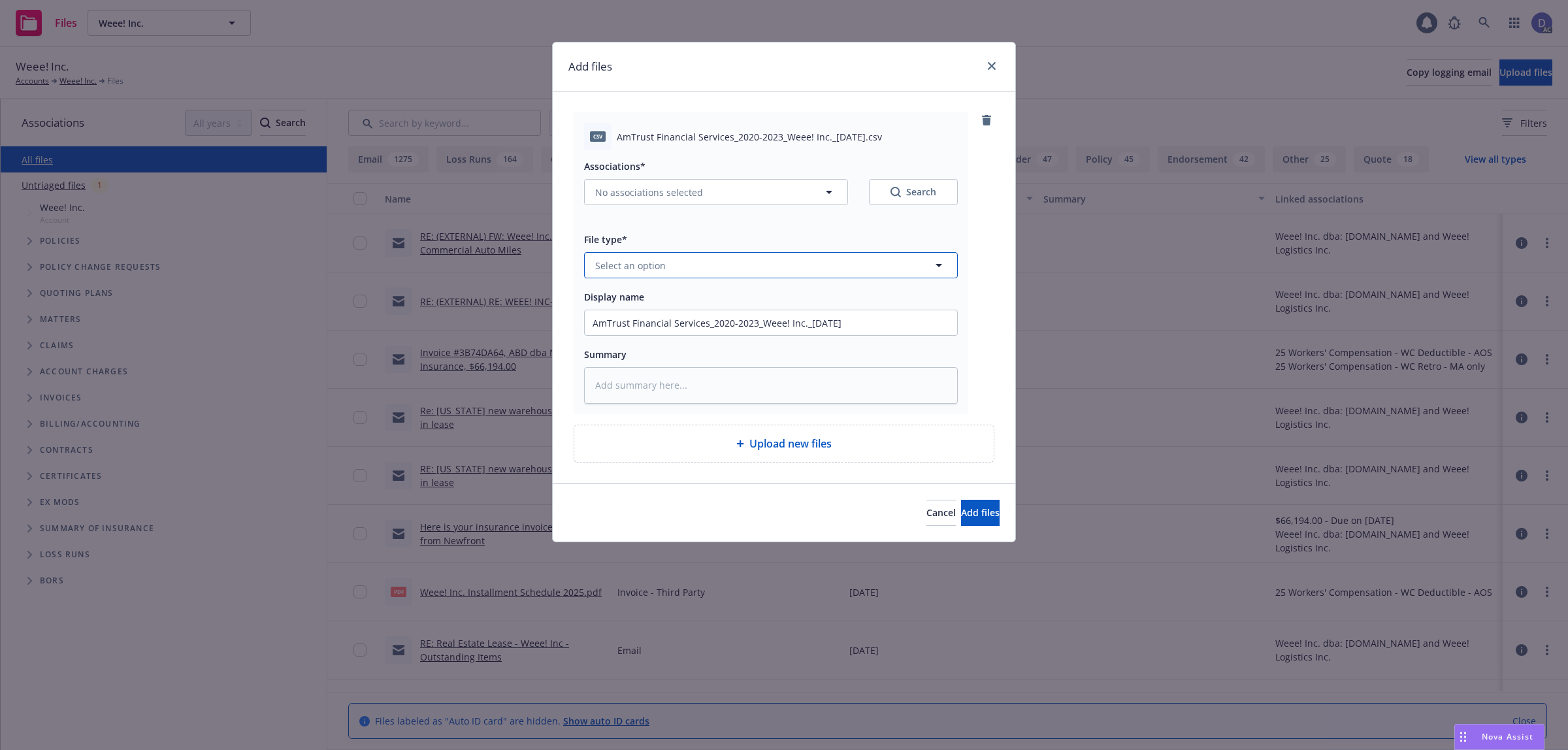
click at [725, 272] on button "Select an option" at bounding box center [771, 265] width 374 height 26
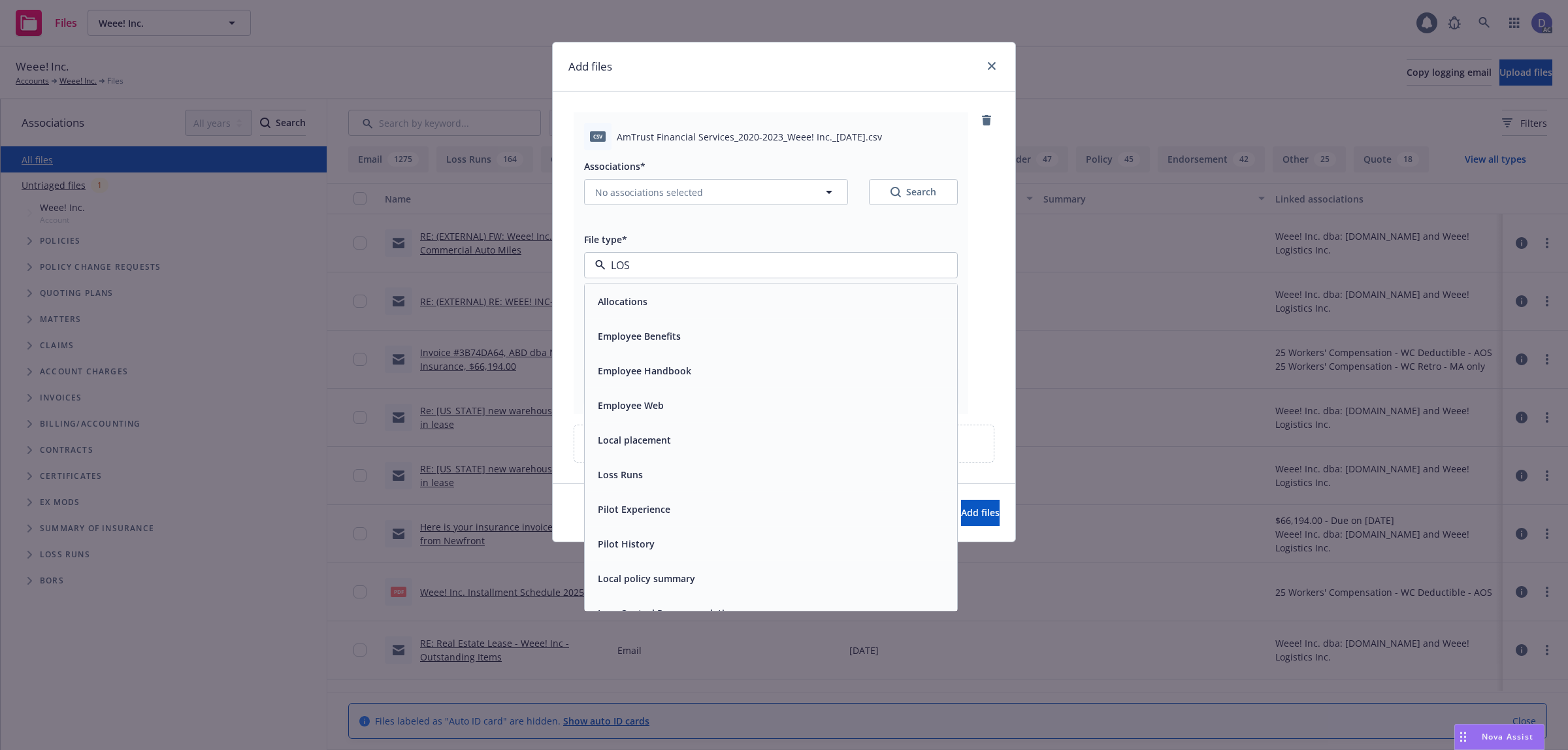
type input "LOSS"
drag, startPoint x: 716, startPoint y: 299, endPoint x: 724, endPoint y: 299, distance: 8.0
click at [716, 299] on div "Loss Runs" at bounding box center [771, 301] width 357 height 19
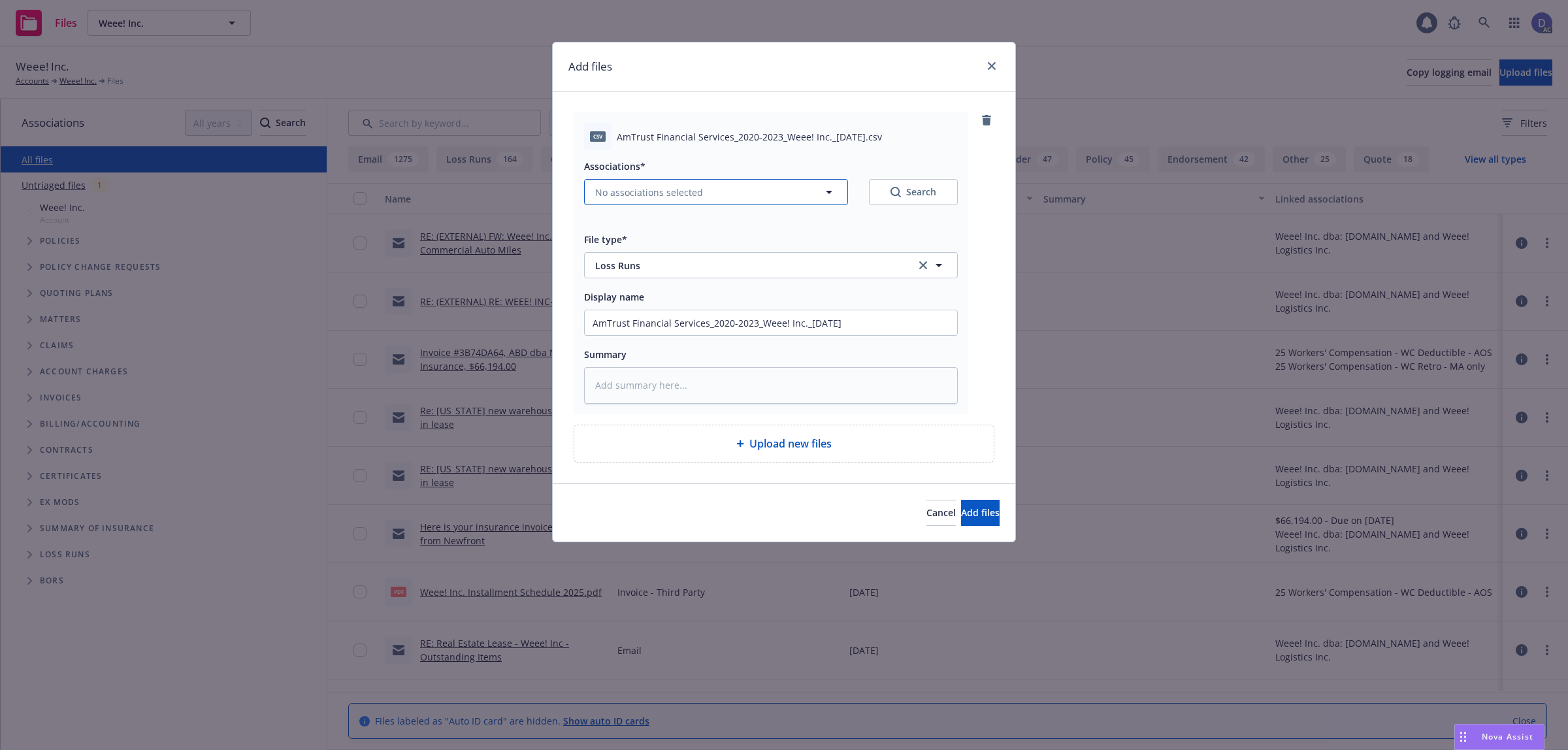
click at [657, 203] on button "No associations selected" at bounding box center [716, 192] width 264 height 26
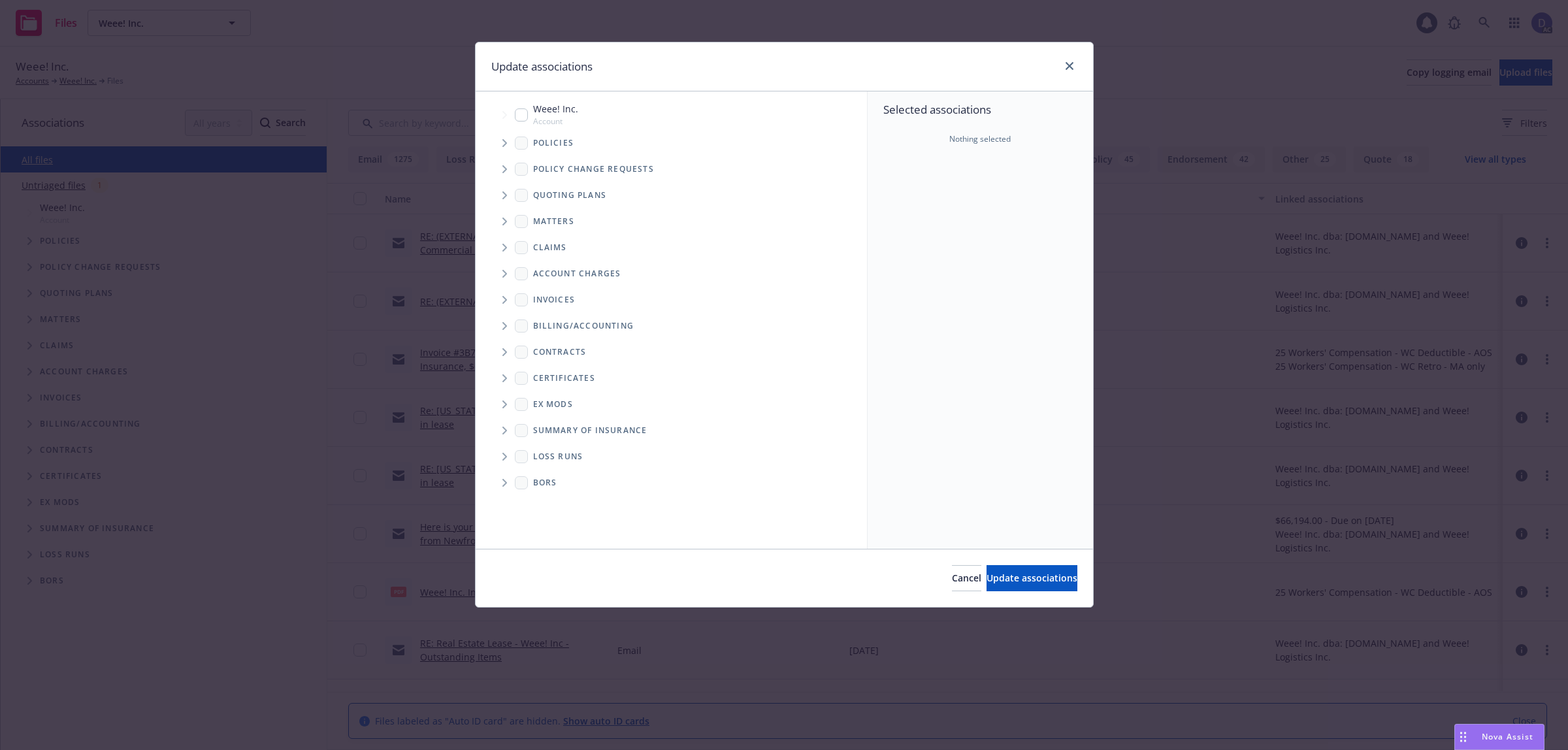
type textarea "x"
click at [507, 144] on icon "Tree Example" at bounding box center [505, 143] width 6 height 7
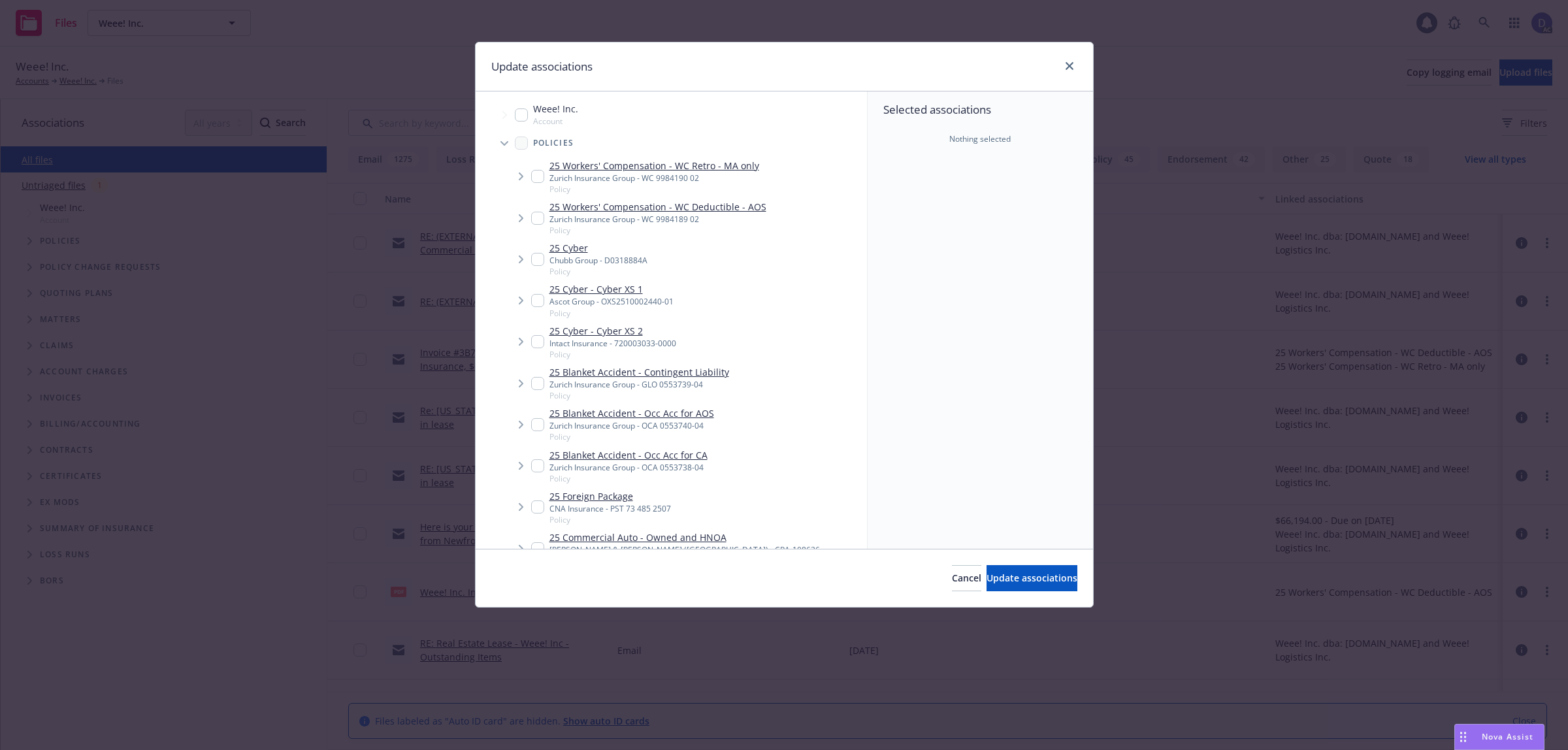
scroll to position [2100, 0]
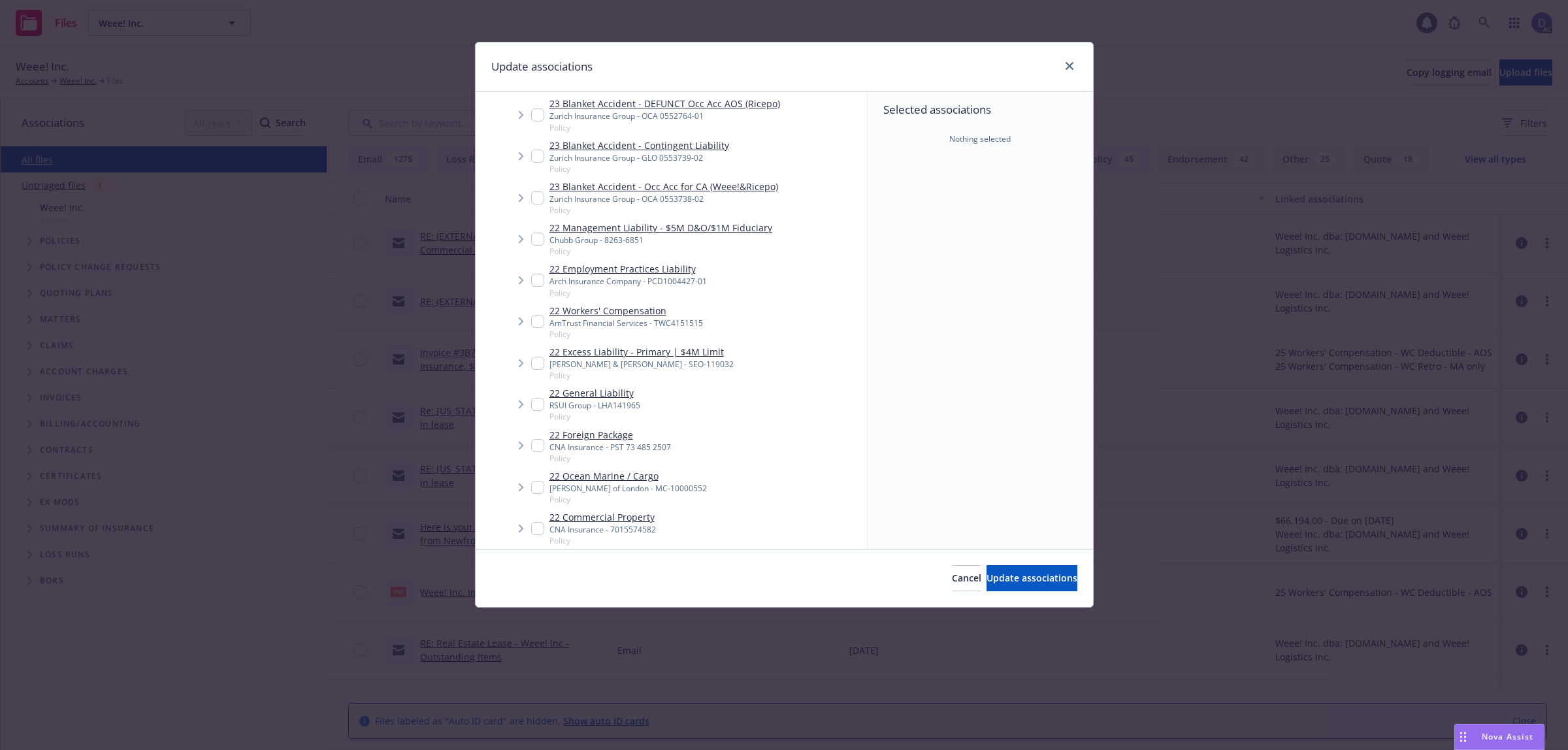
click at [661, 315] on link "22 Workers' Compensation" at bounding box center [626, 310] width 153 height 14
checkbox input "true"
click at [986, 580] on span "Update associations" at bounding box center [1032, 577] width 91 height 12
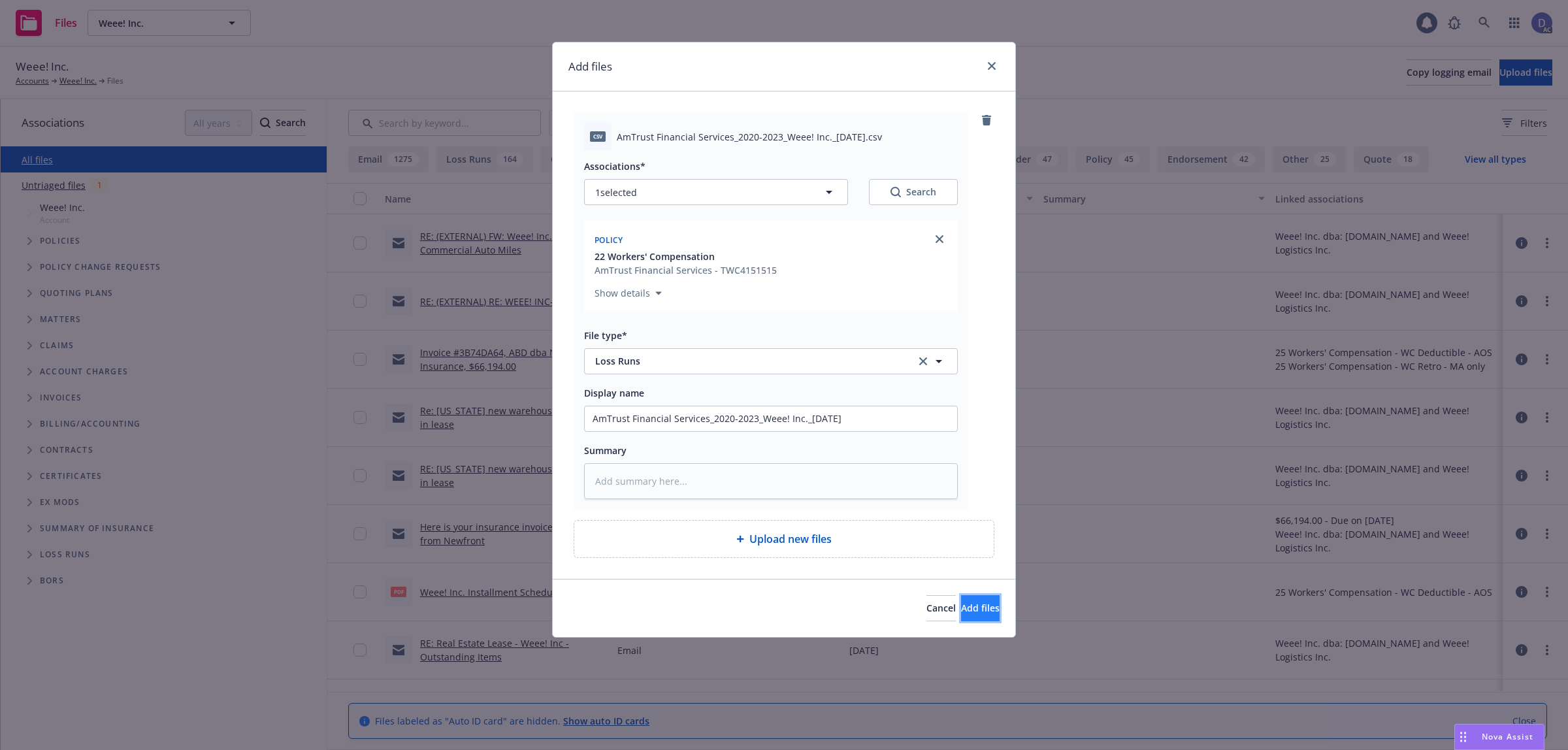
click at [961, 612] on span "Add files" at bounding box center [980, 607] width 38 height 12
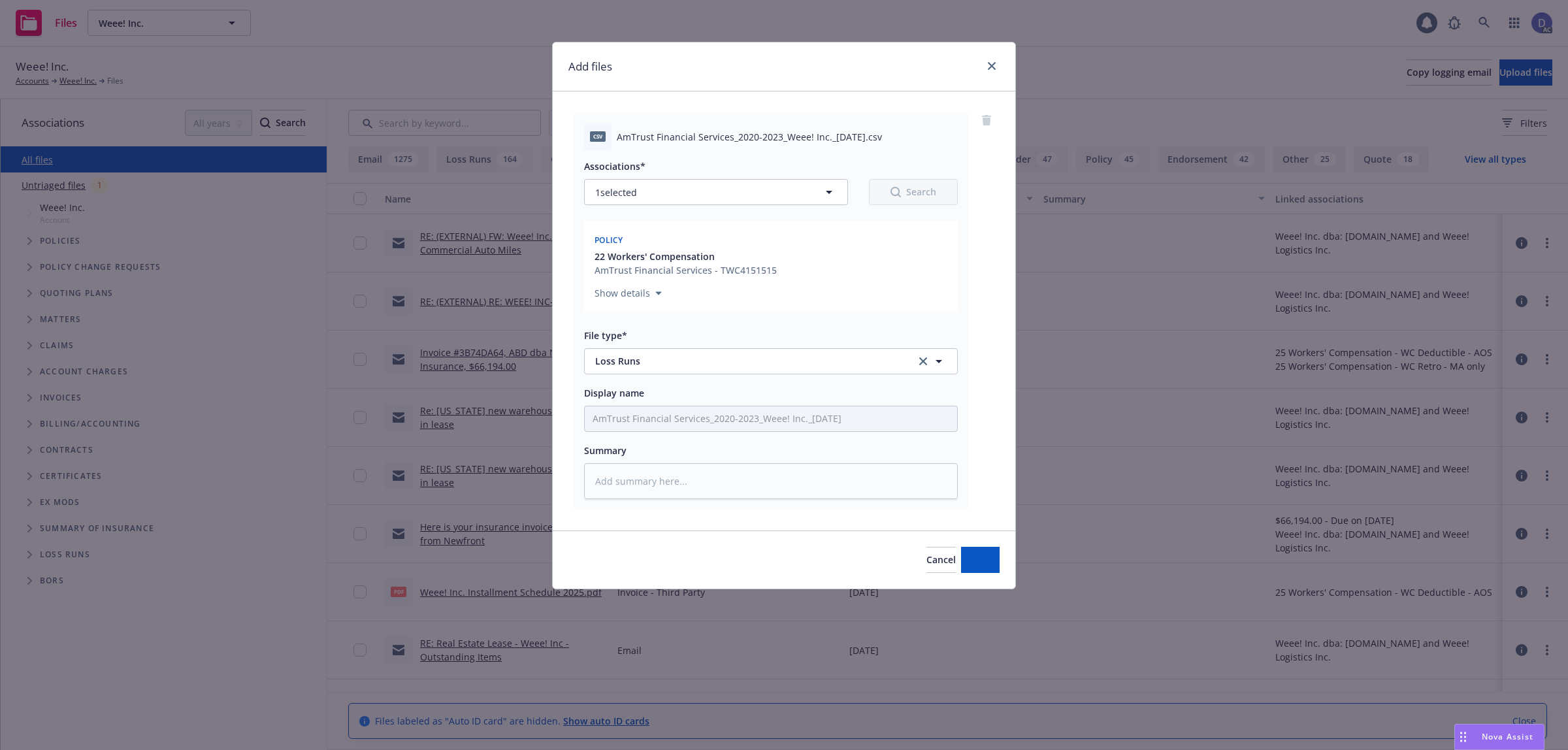
type textarea "x"
